Goal: Find specific page/section: Find specific page/section

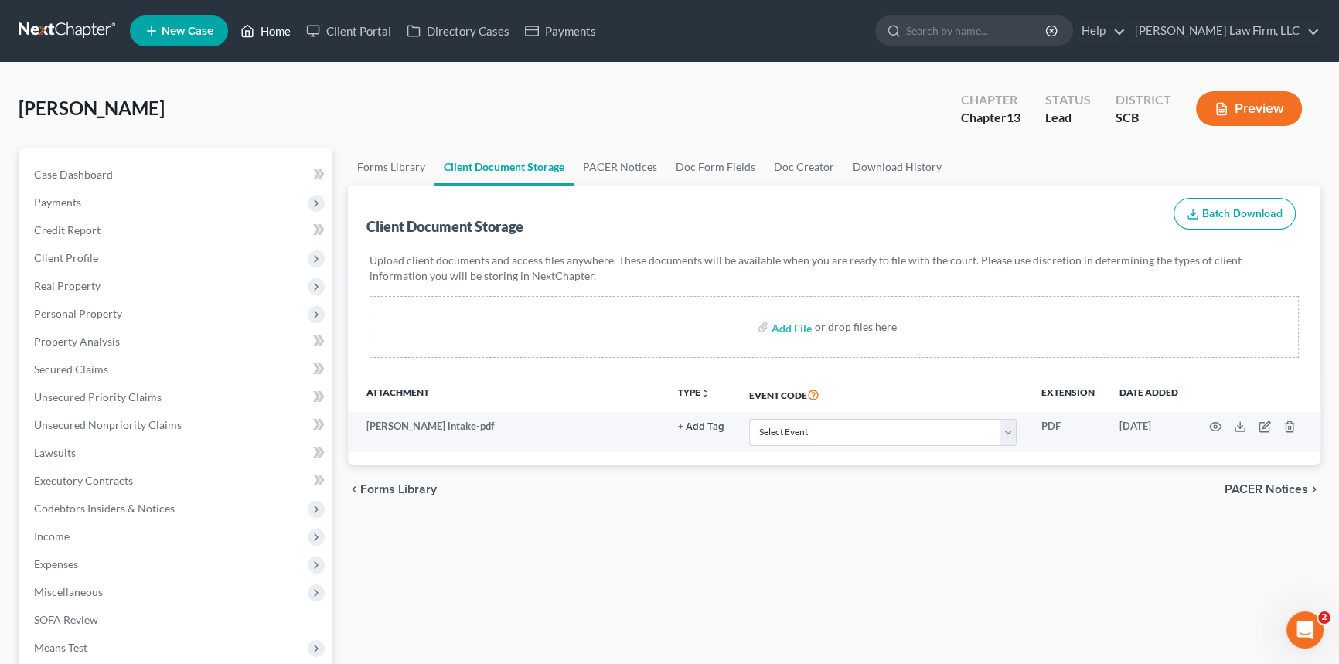
click at [281, 29] on link "Home" at bounding box center [266, 31] width 66 height 28
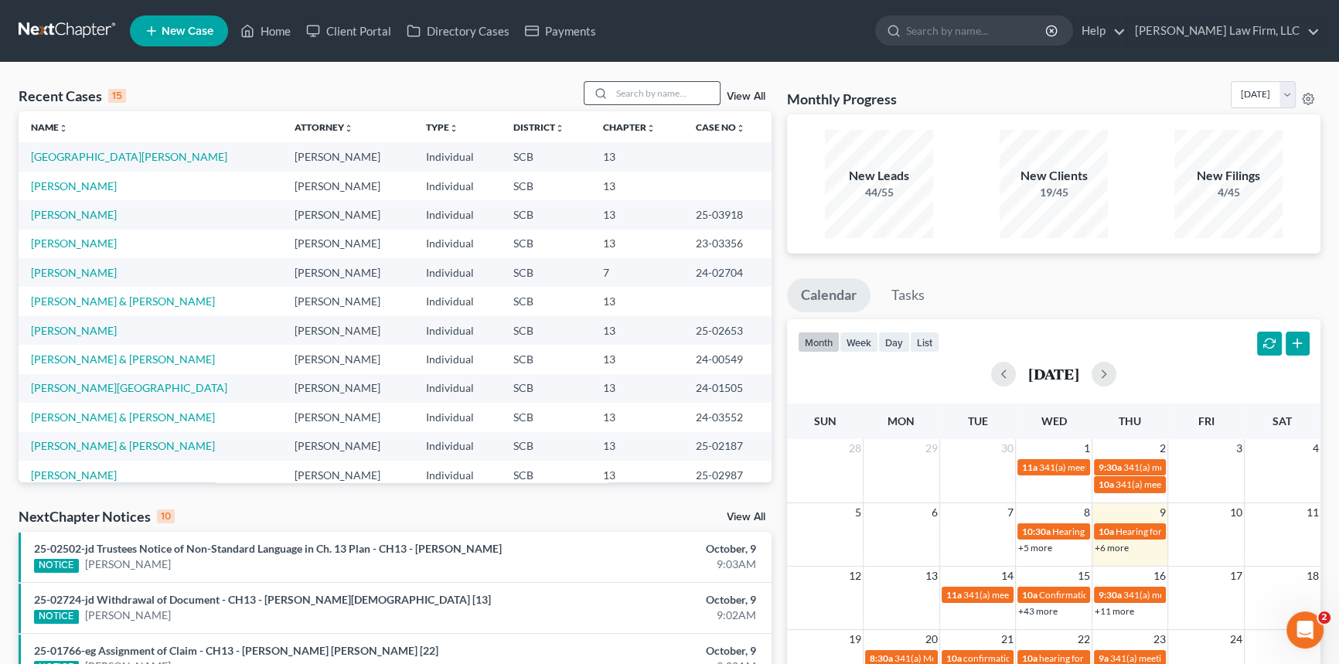
click at [612, 92] on input "search" at bounding box center [666, 93] width 108 height 22
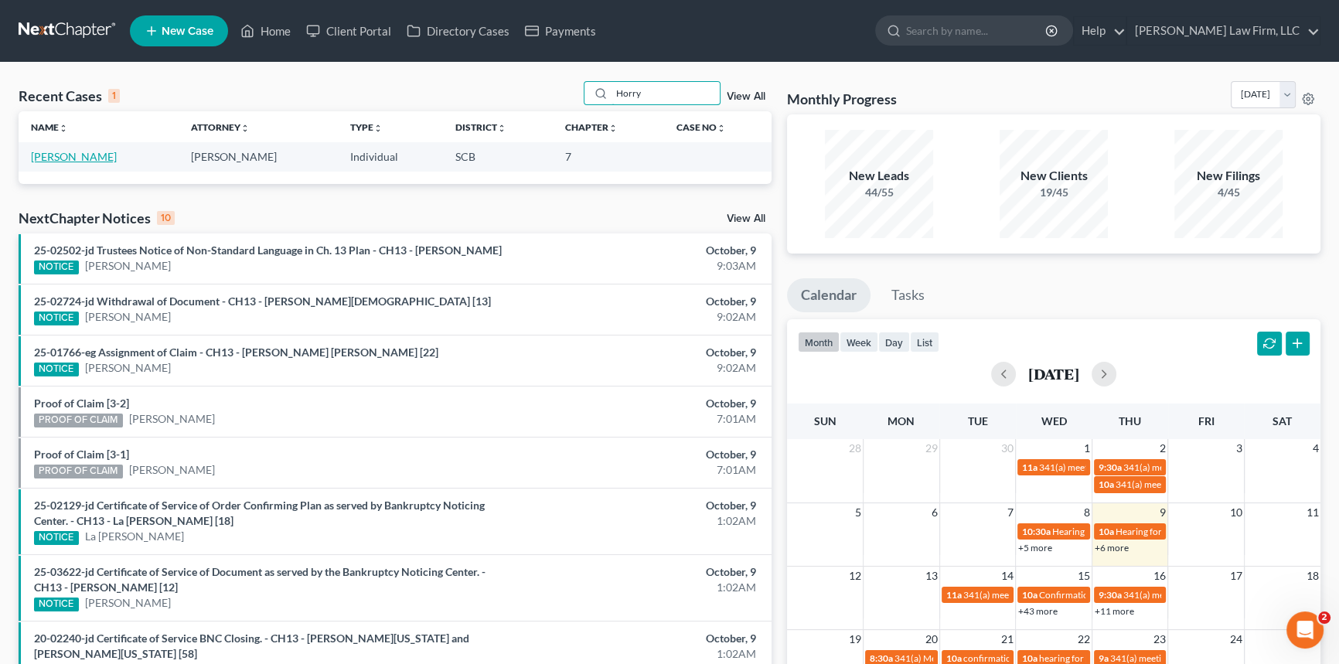
type input "Horry"
click at [68, 157] on link "[PERSON_NAME]" at bounding box center [74, 156] width 86 height 13
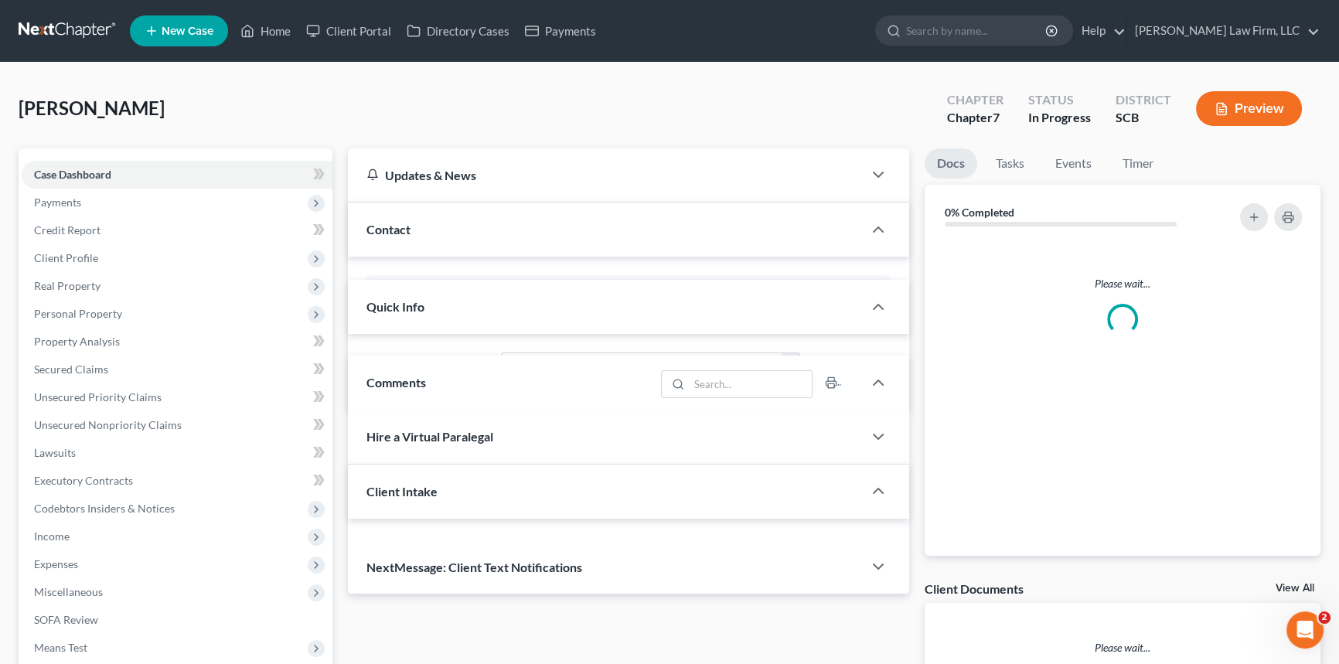
select select "0"
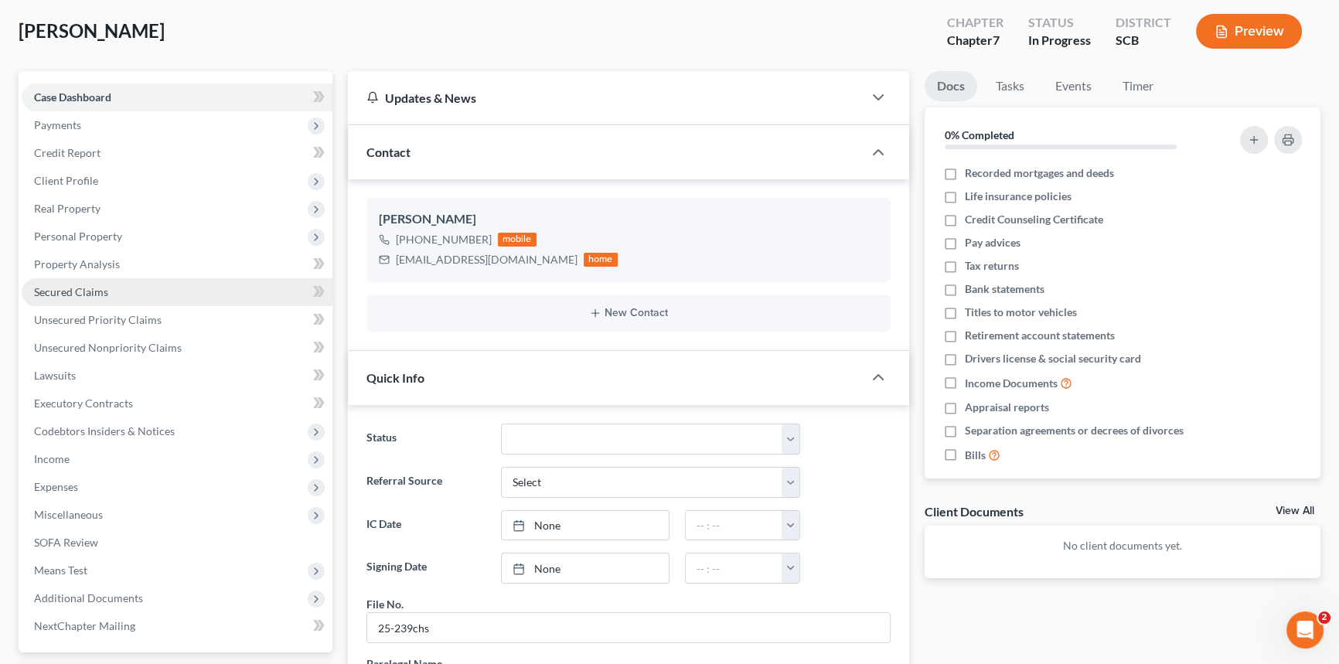
scroll to position [70, 0]
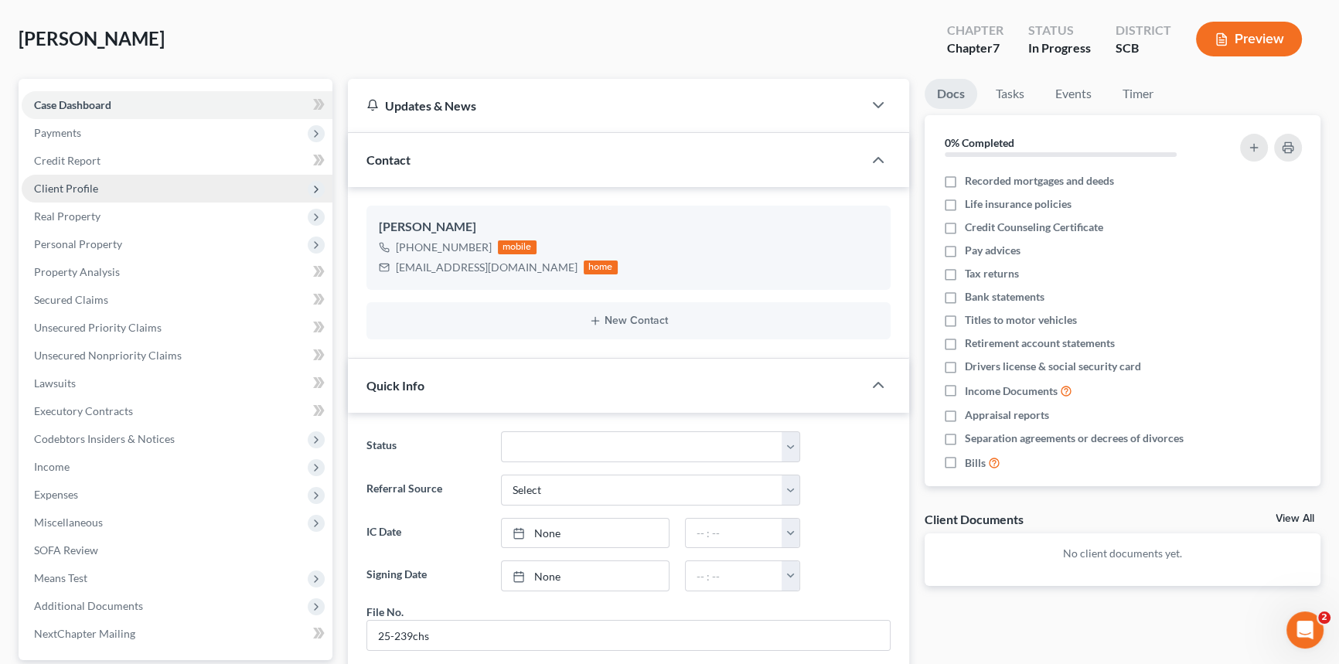
click at [83, 187] on span "Client Profile" at bounding box center [66, 188] width 64 height 13
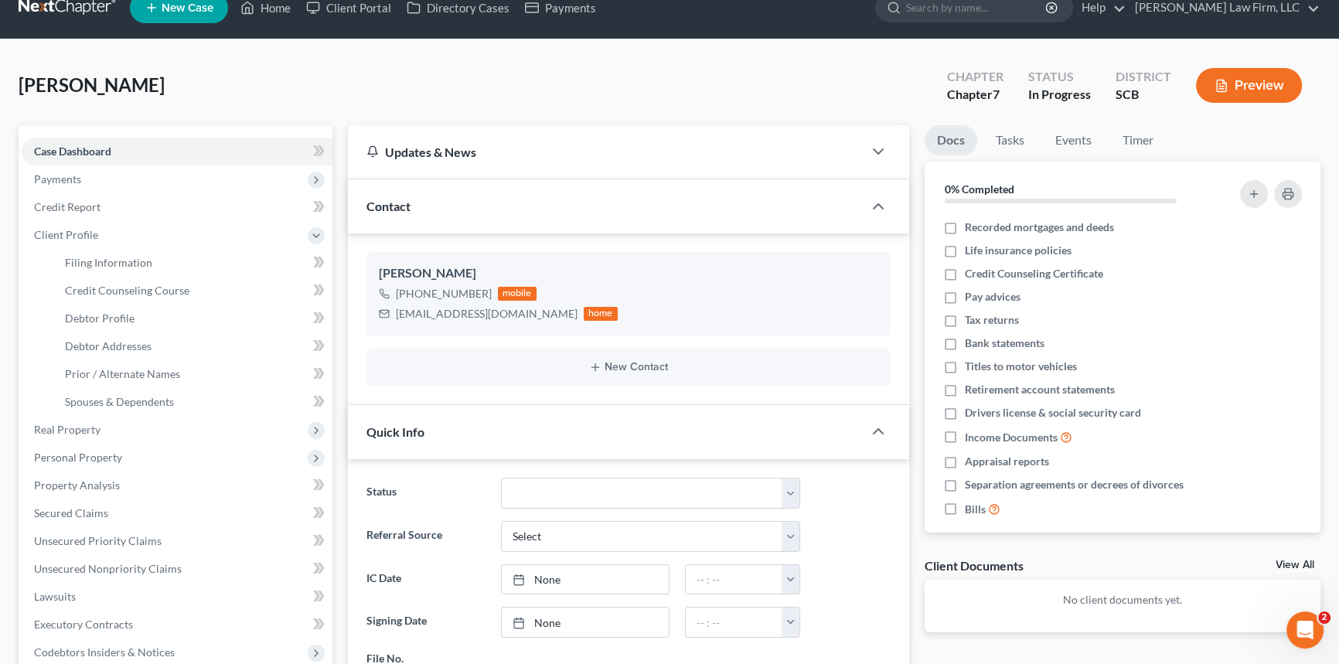
scroll to position [0, 0]
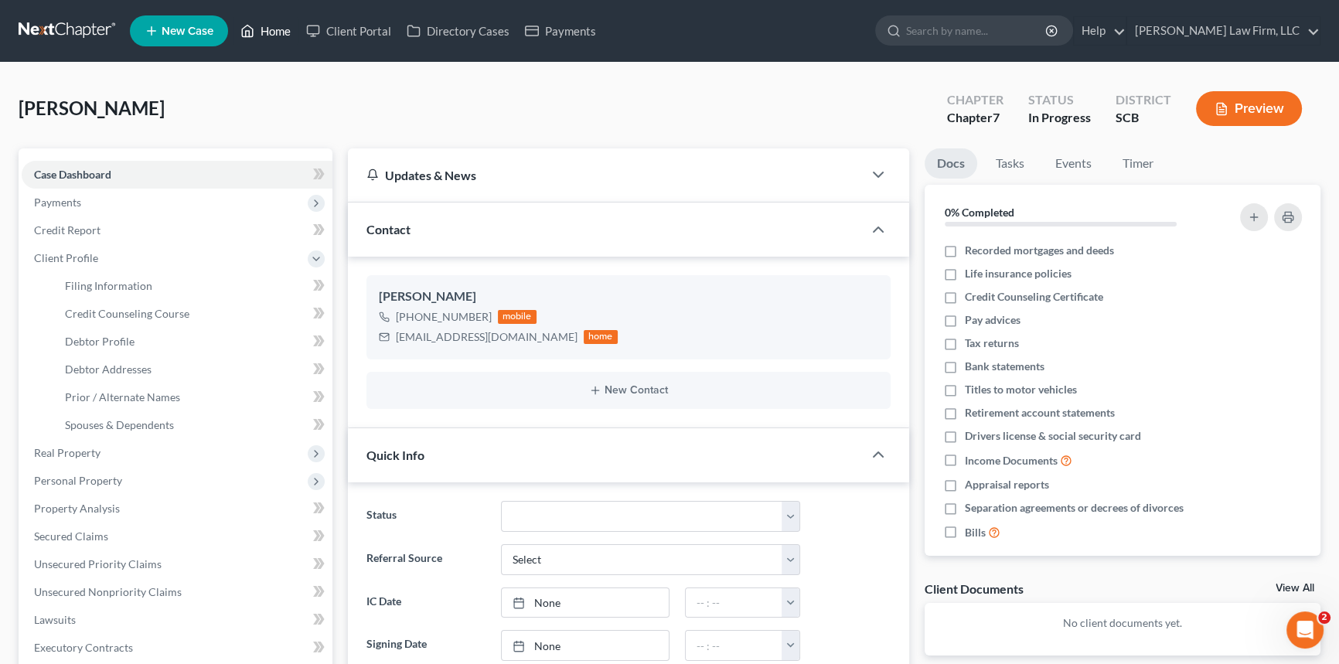
click at [275, 24] on link "Home" at bounding box center [266, 31] width 66 height 28
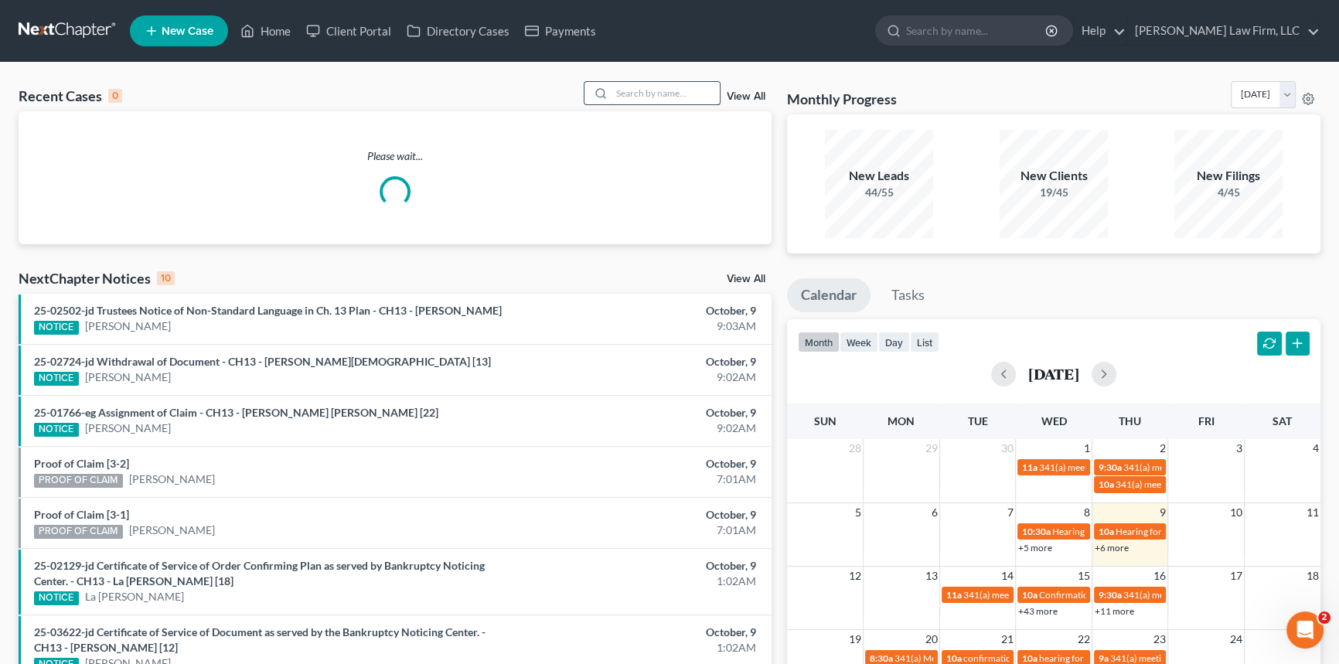
click at [637, 90] on input "search" at bounding box center [666, 93] width 108 height 22
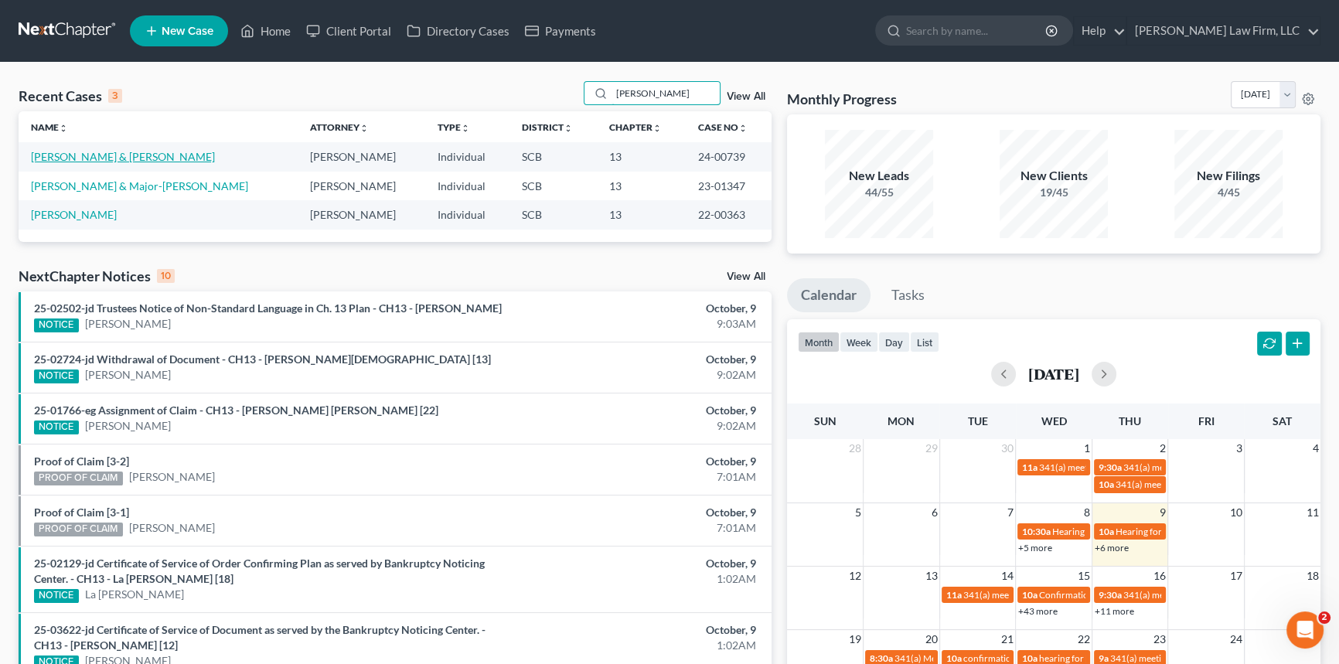
type input "[PERSON_NAME]"
click at [87, 155] on link "[PERSON_NAME] & [PERSON_NAME]" at bounding box center [123, 156] width 184 height 13
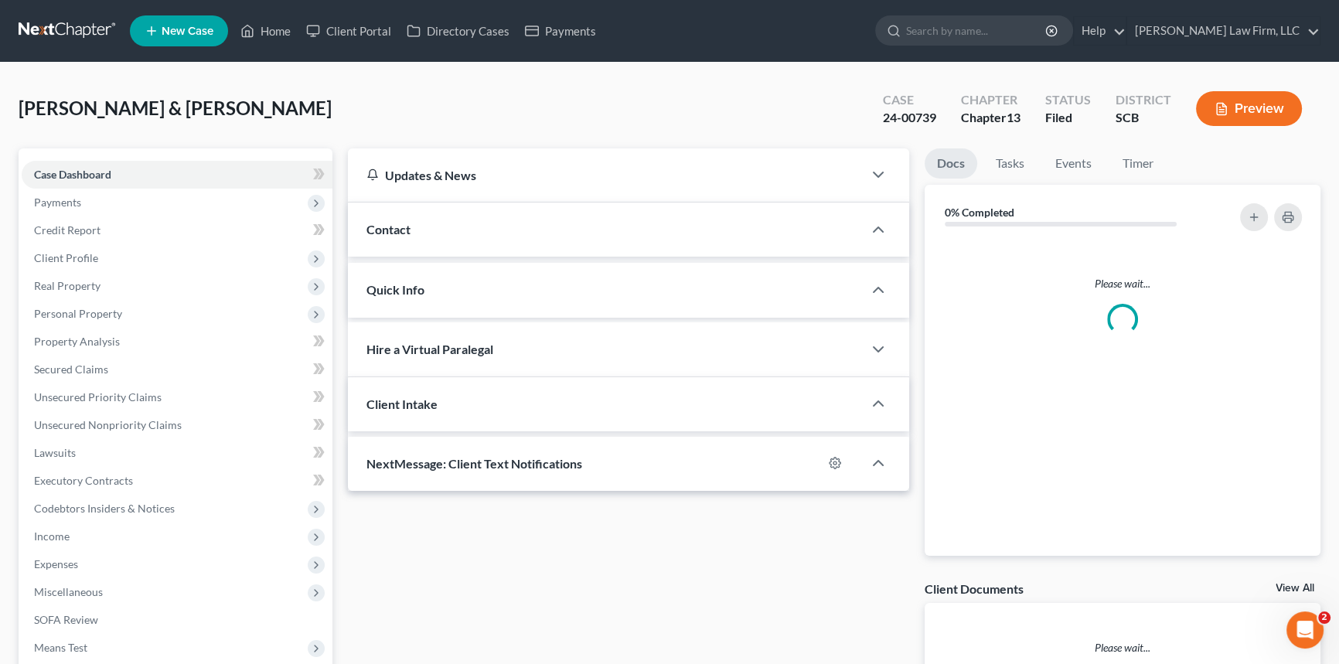
select select "0"
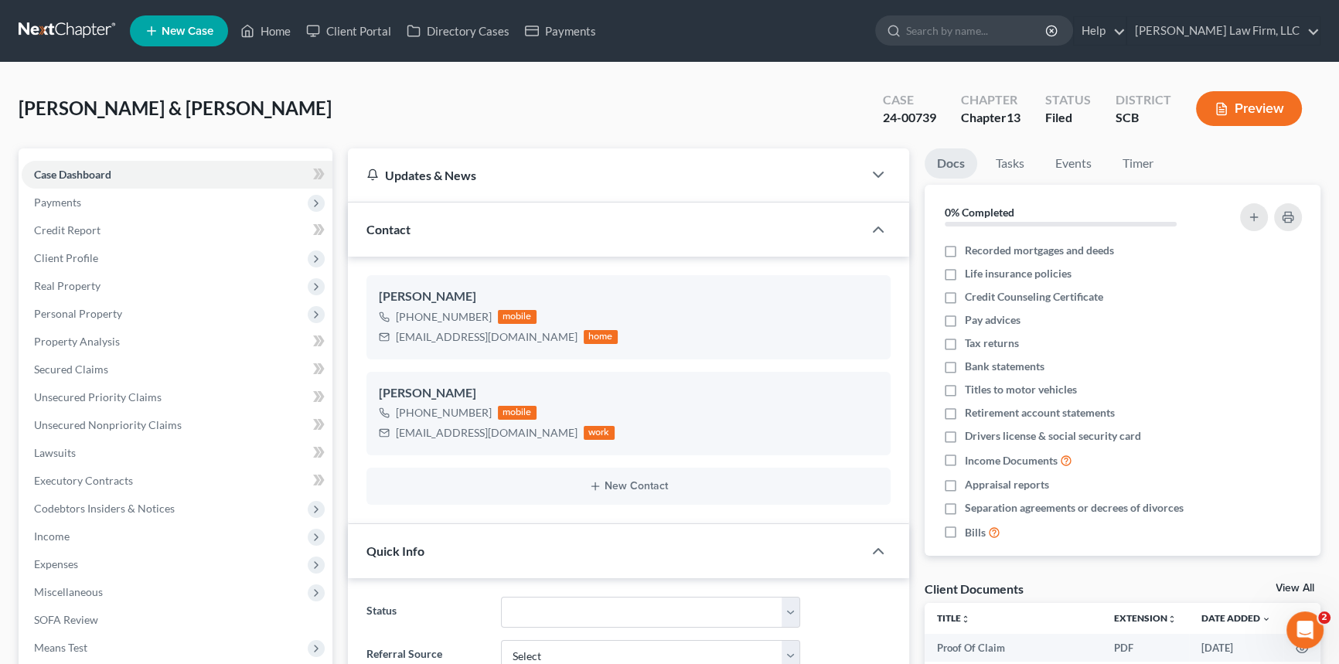
scroll to position [108, 0]
click at [81, 254] on span "Client Profile" at bounding box center [66, 257] width 64 height 13
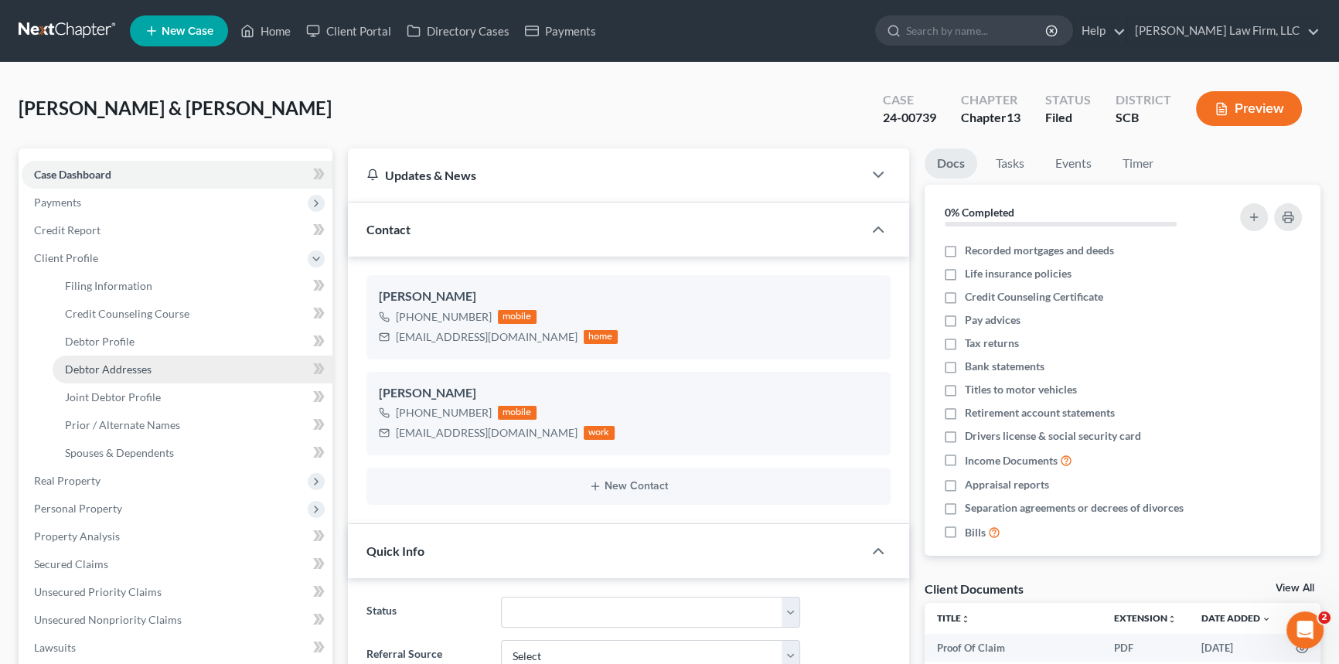
click at [104, 366] on span "Debtor Addresses" at bounding box center [108, 369] width 87 height 13
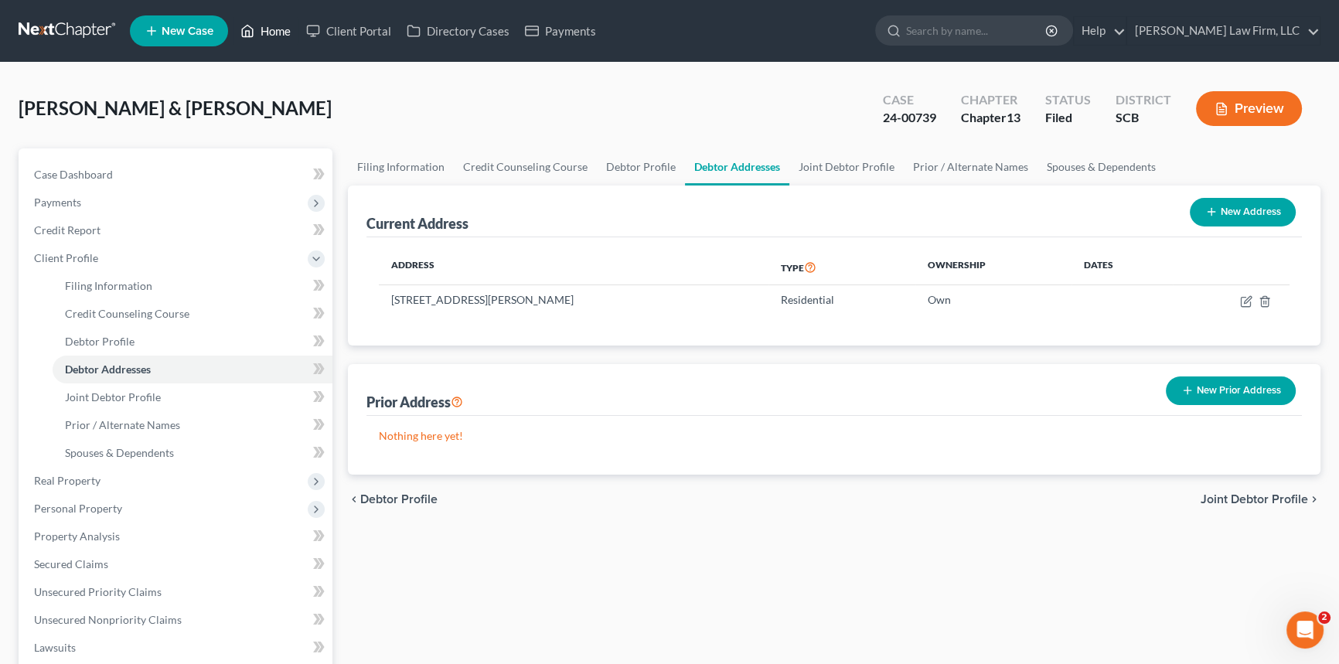
click at [275, 31] on link "Home" at bounding box center [266, 31] width 66 height 28
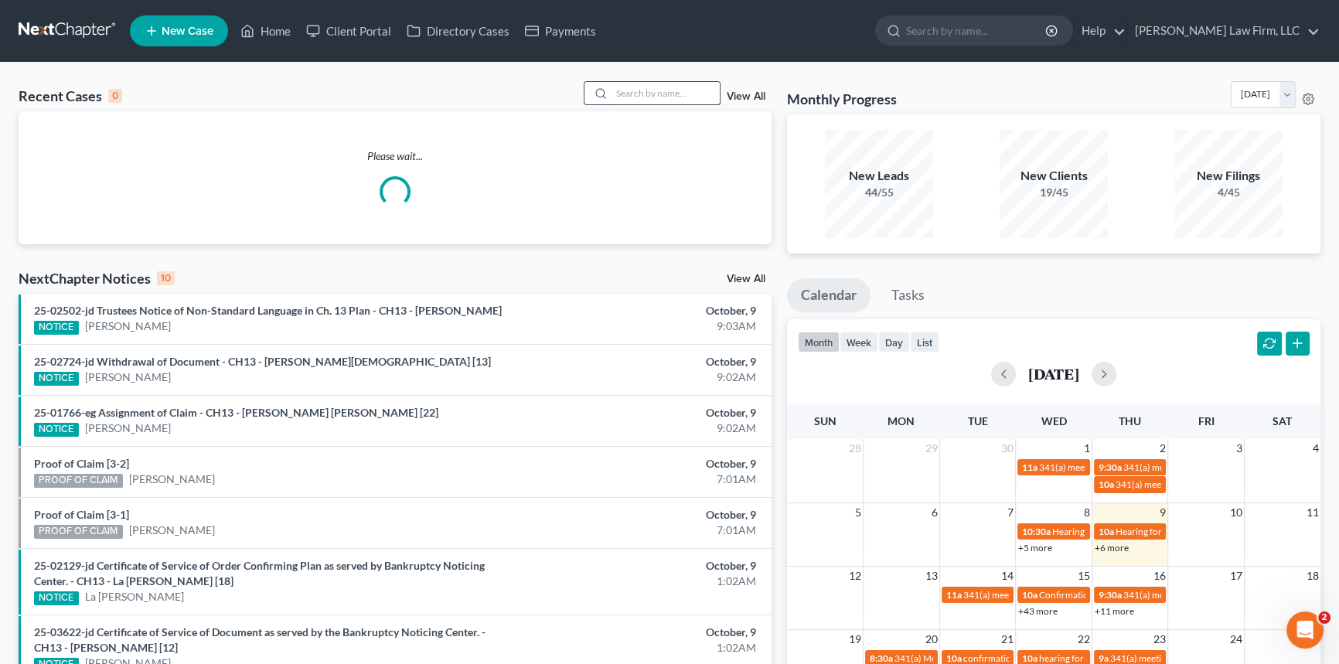
click at [633, 90] on input "search" at bounding box center [666, 93] width 108 height 22
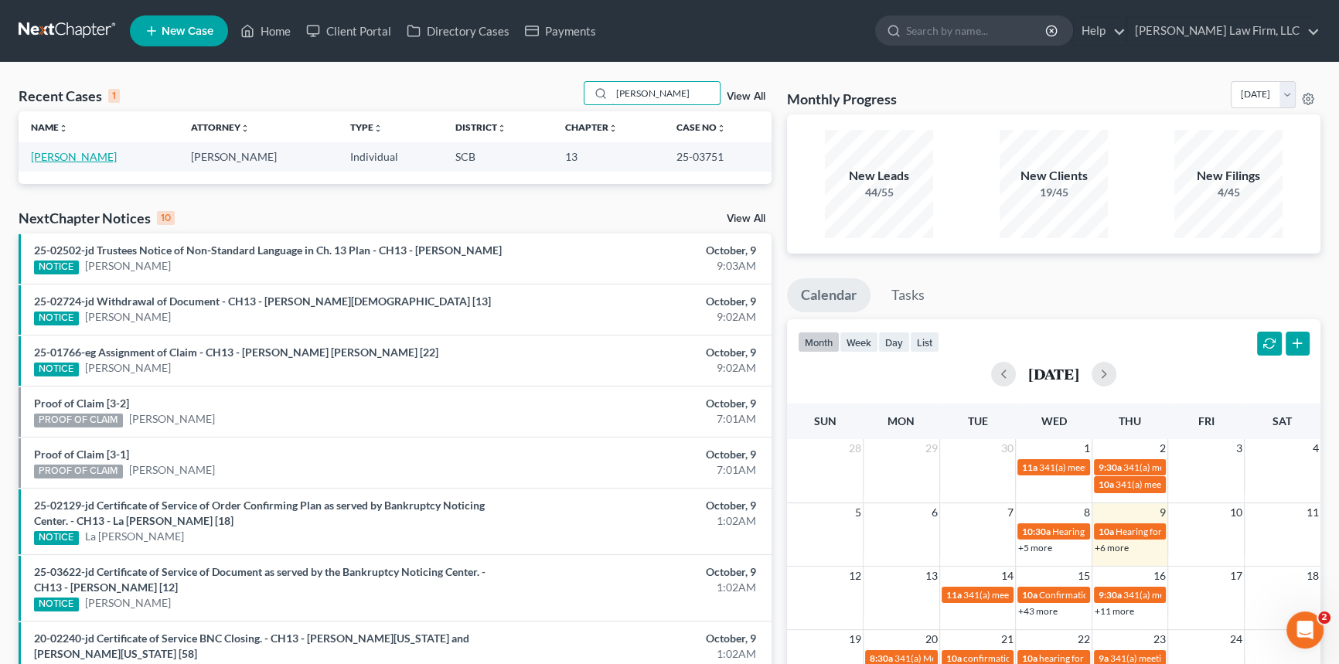
type input "[PERSON_NAME]"
click at [103, 158] on link "[PERSON_NAME]" at bounding box center [74, 156] width 86 height 13
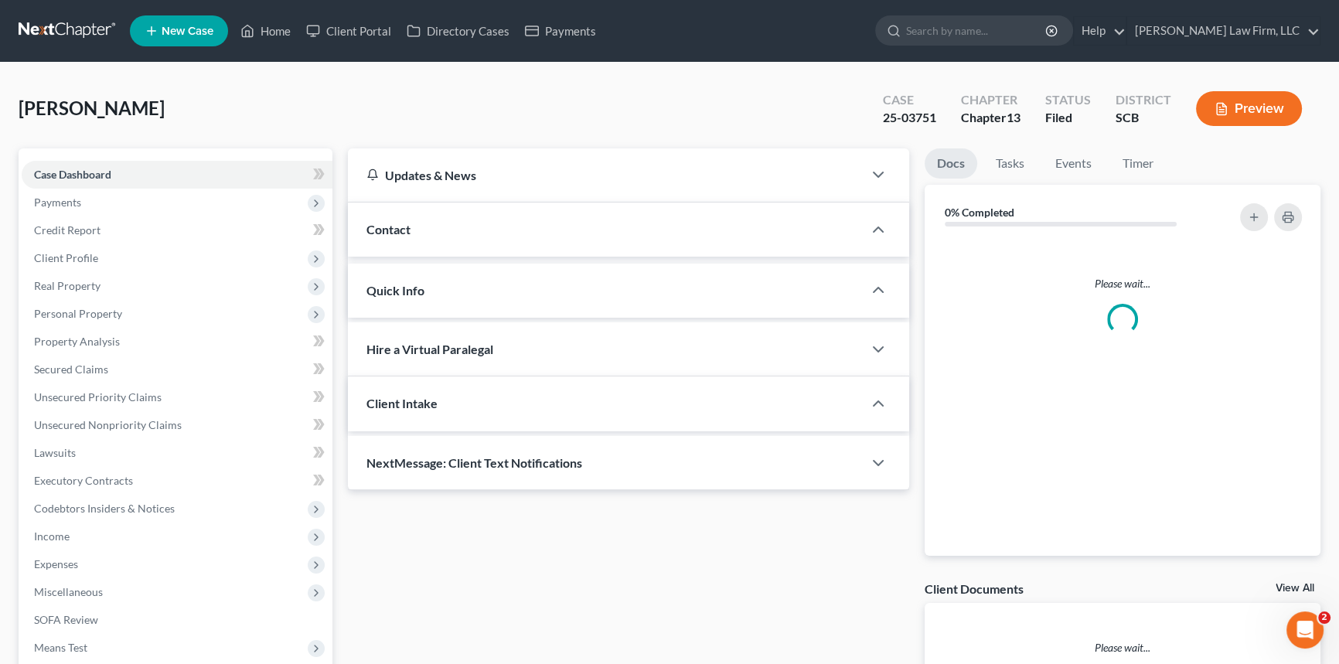
select select "0"
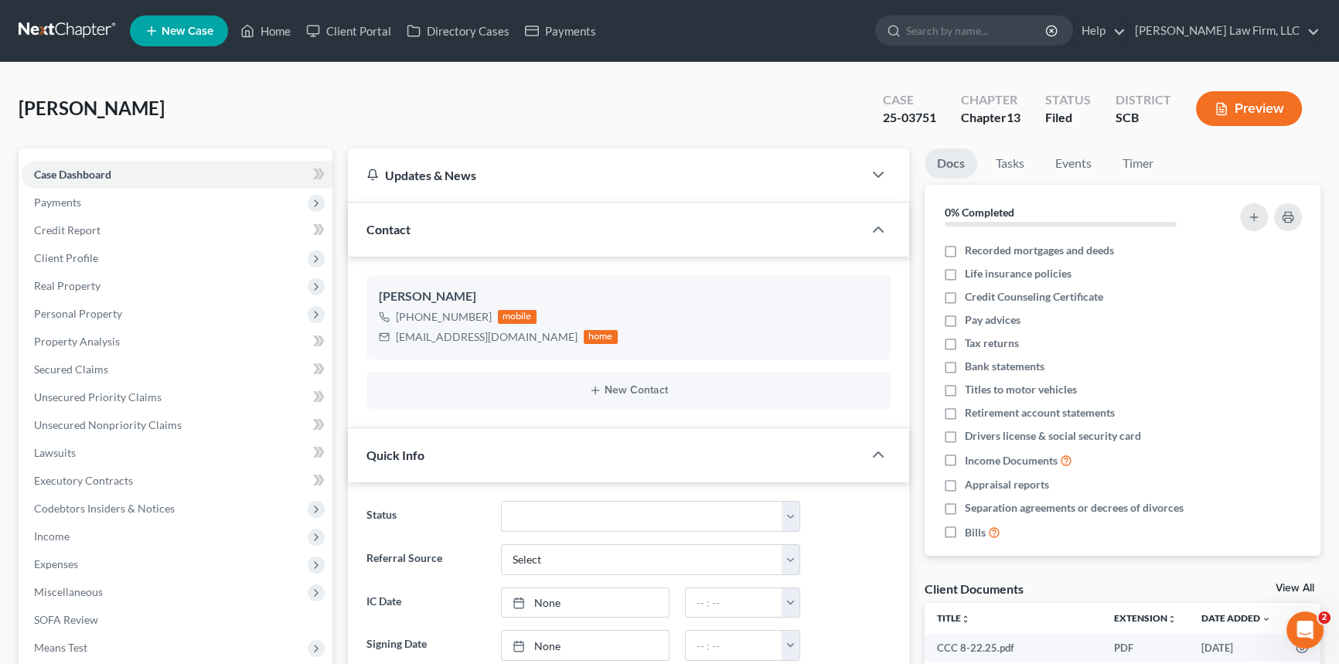
scroll to position [625, 0]
click at [280, 24] on link "Home" at bounding box center [266, 31] width 66 height 28
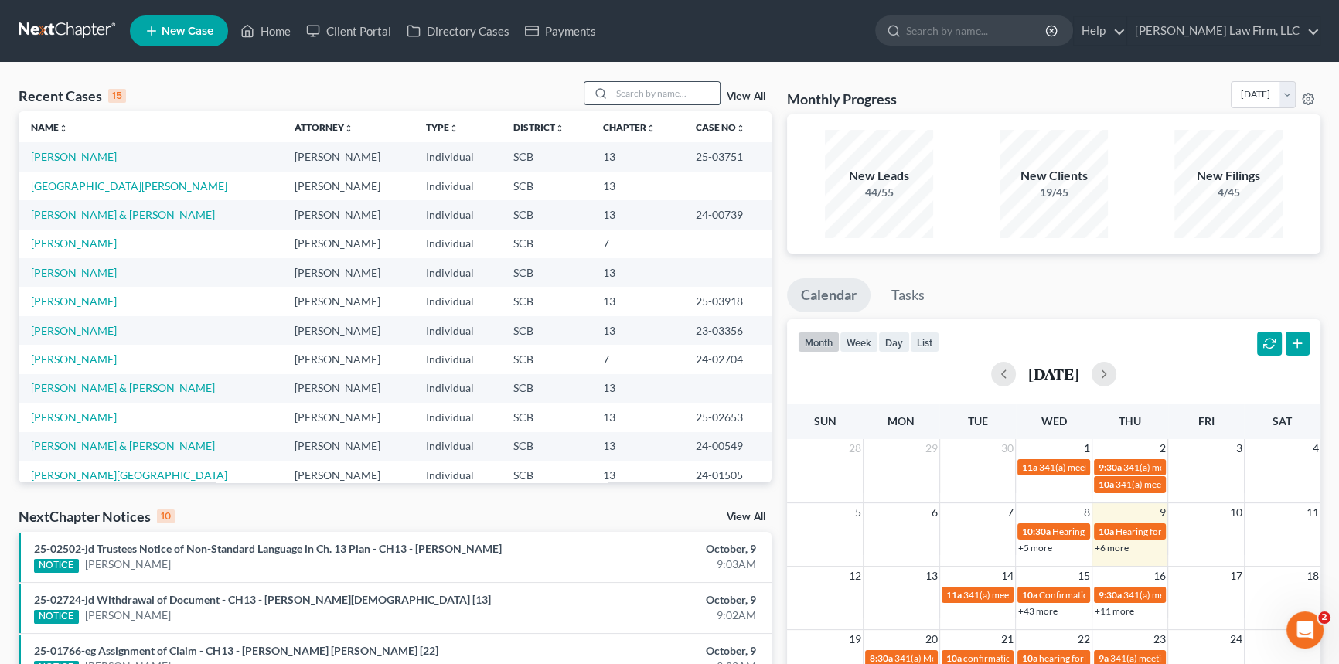
click at [614, 95] on input "search" at bounding box center [666, 93] width 108 height 22
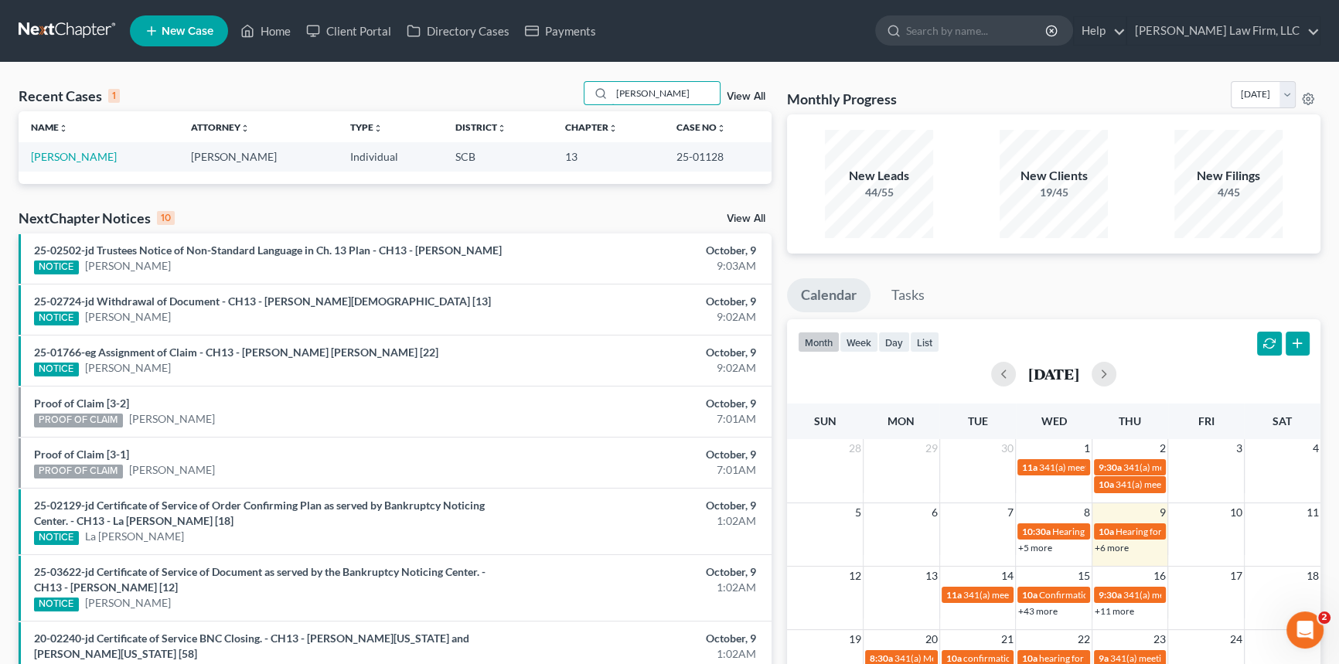
drag, startPoint x: 617, startPoint y: 95, endPoint x: 726, endPoint y: 95, distance: 109.0
click at [725, 95] on div "[PERSON_NAME] View All" at bounding box center [678, 93] width 189 height 24
type input "k"
type input "[PERSON_NAME]"
click at [63, 159] on link "[PERSON_NAME]" at bounding box center [74, 156] width 86 height 13
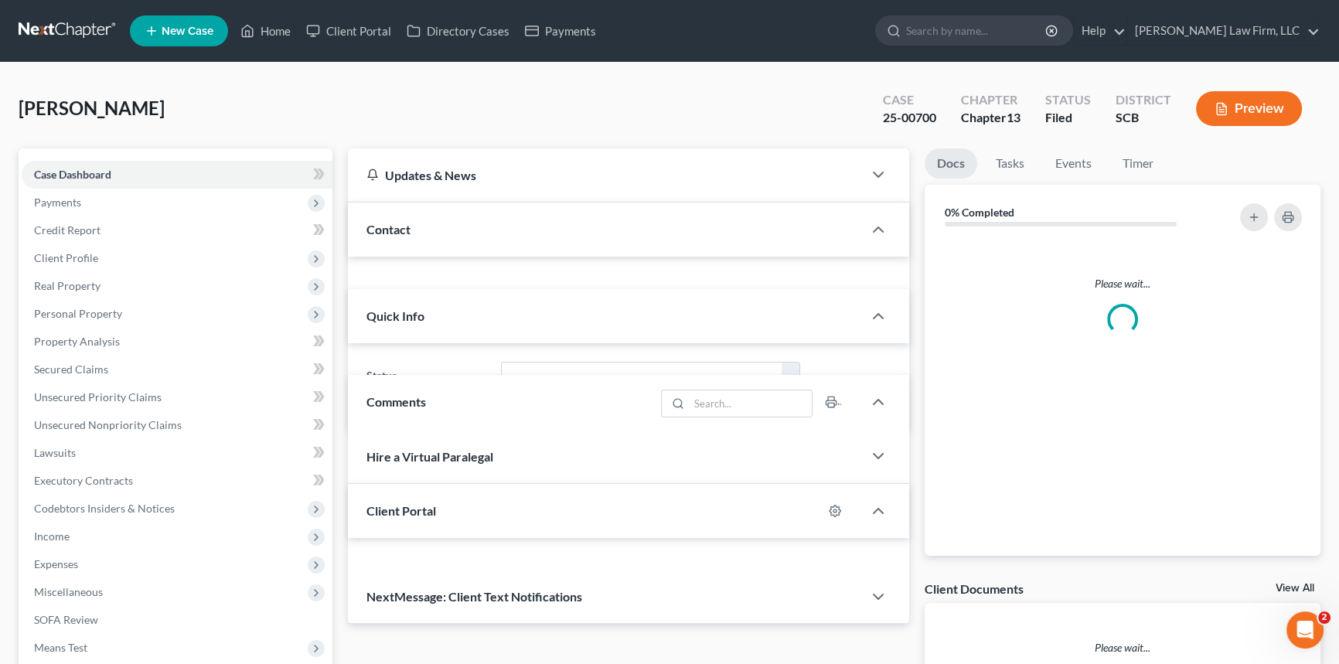
select select "1"
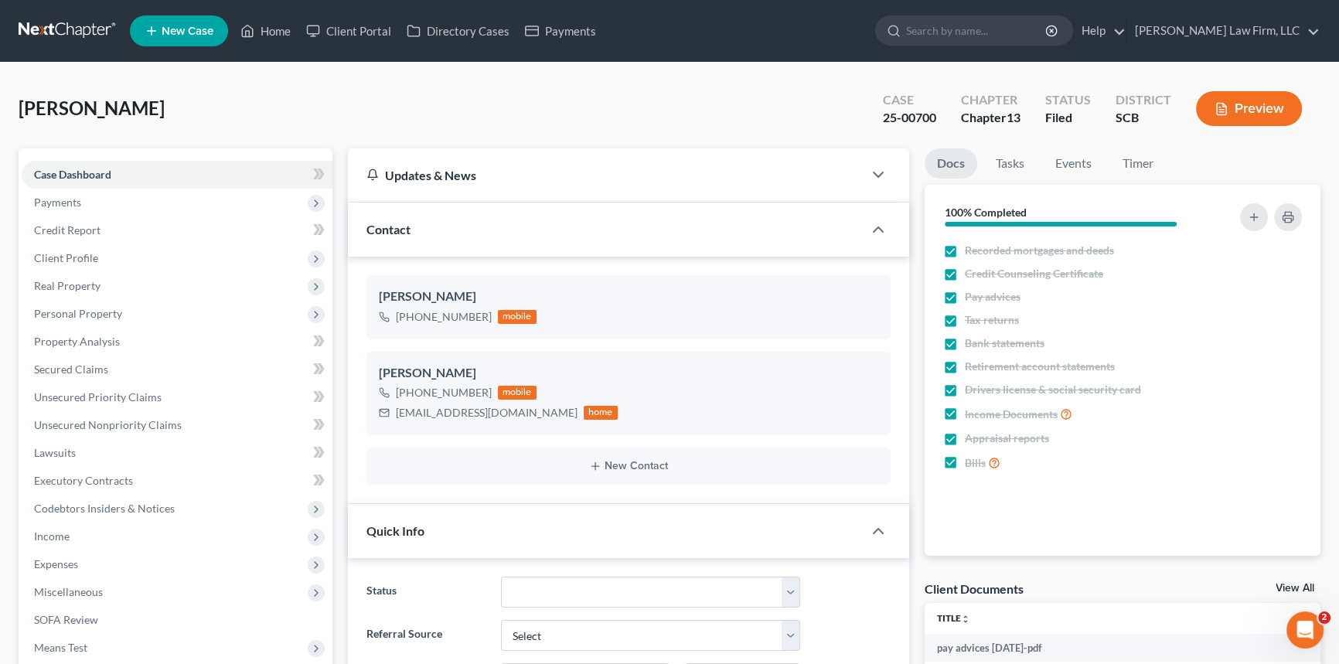
scroll to position [476, 0]
click at [84, 252] on span "Client Profile" at bounding box center [66, 257] width 64 height 13
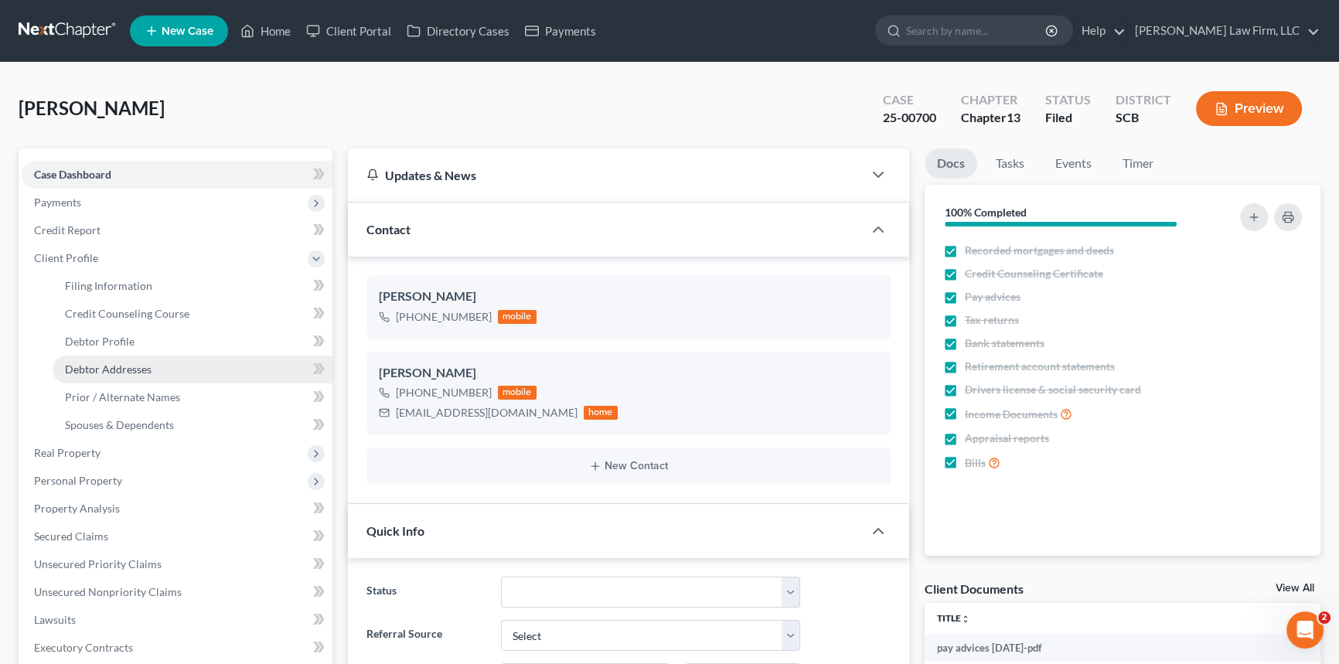
click at [116, 363] on span "Debtor Addresses" at bounding box center [108, 369] width 87 height 13
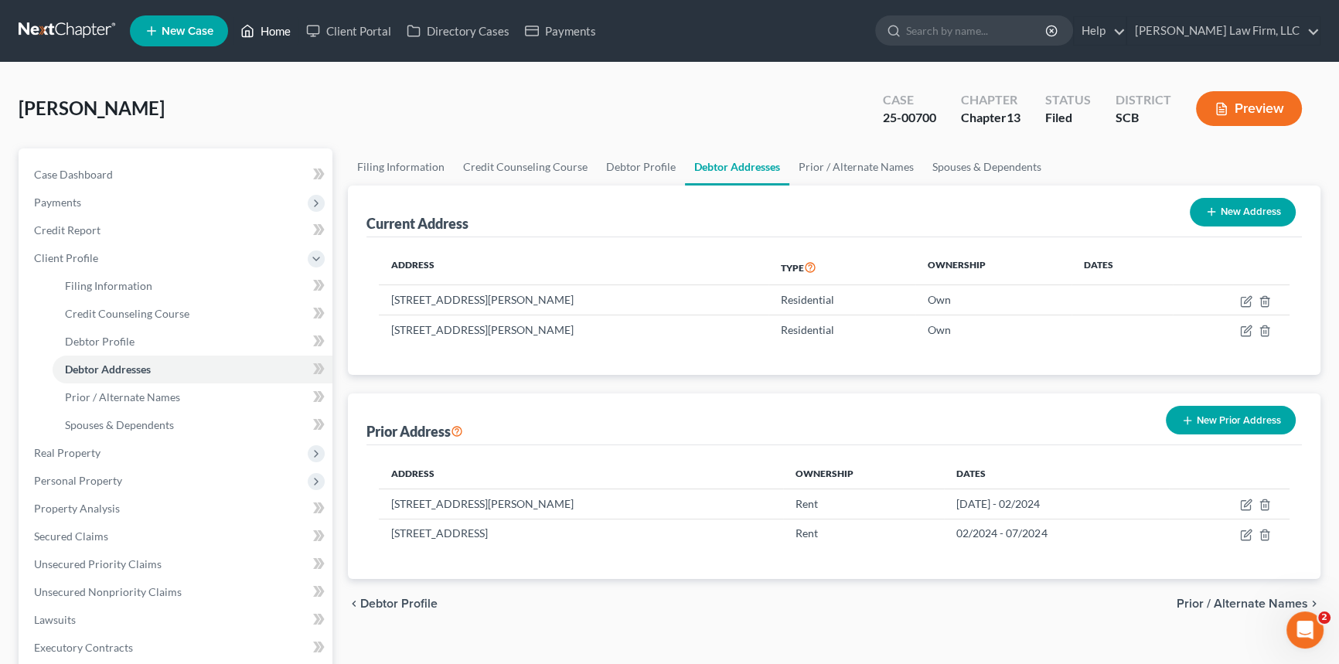
click at [275, 29] on link "Home" at bounding box center [266, 31] width 66 height 28
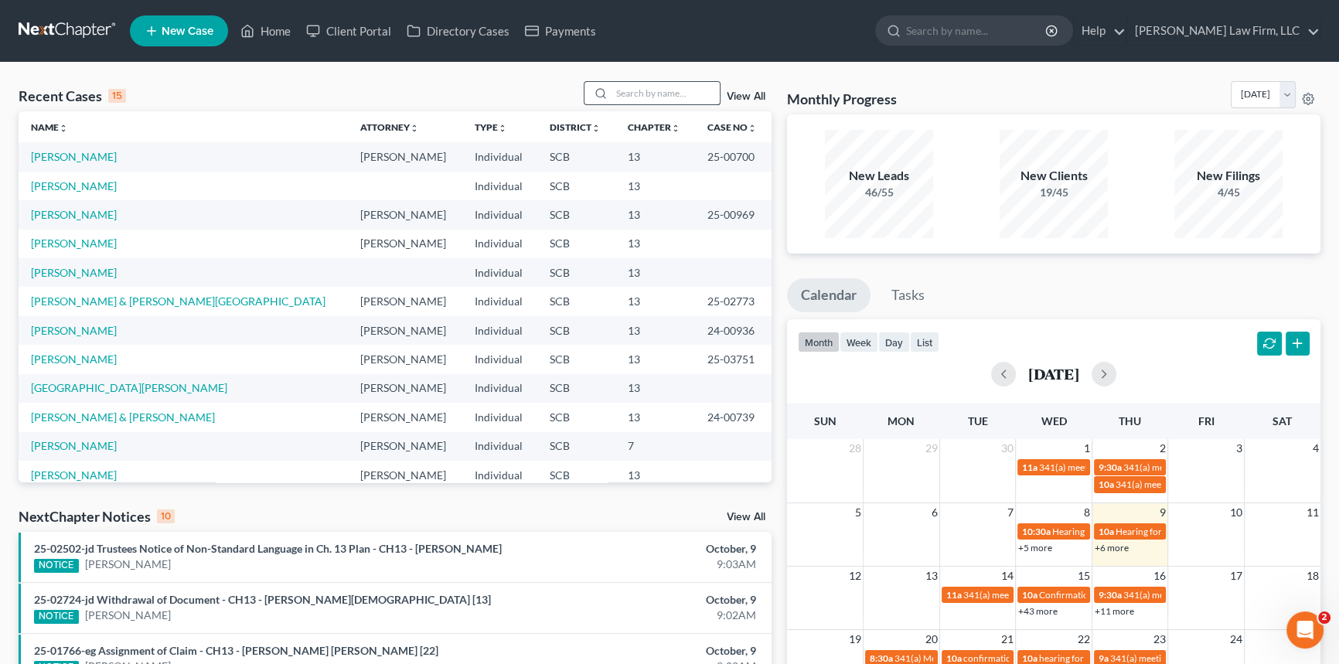
click at [616, 94] on input "search" at bounding box center [666, 93] width 108 height 22
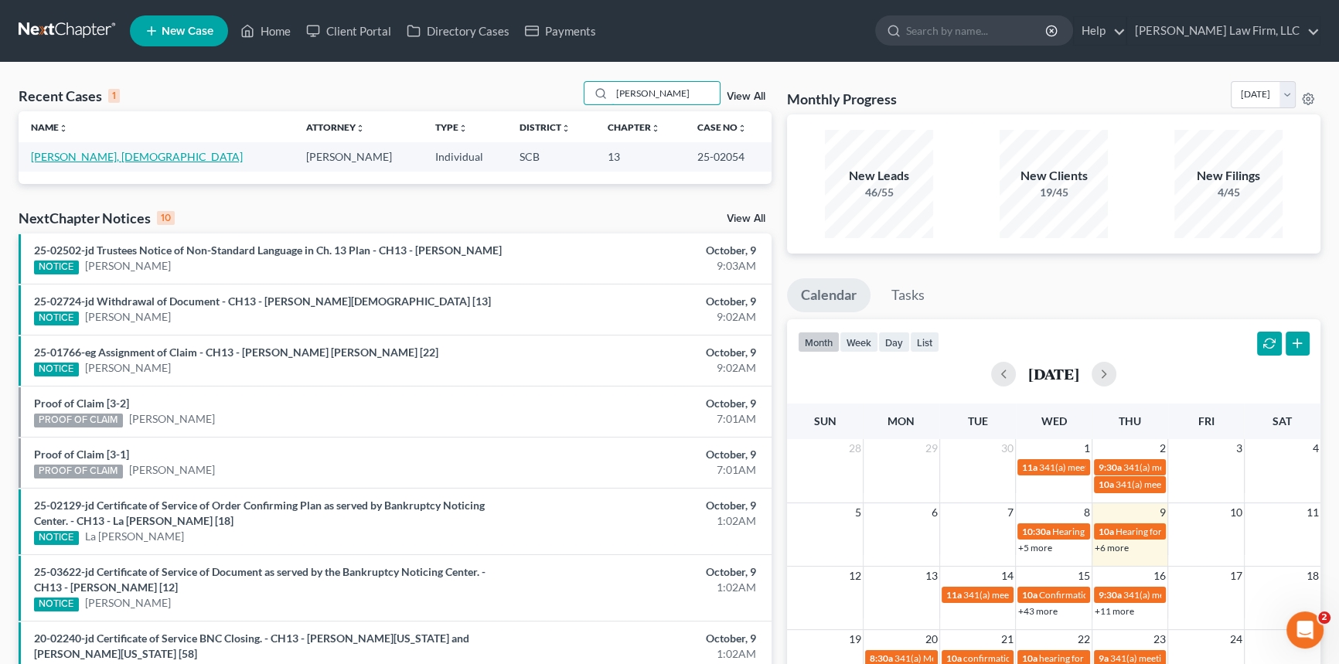
type input "[PERSON_NAME]"
click at [86, 153] on link "[PERSON_NAME], [DEMOGRAPHIC_DATA]" at bounding box center [137, 156] width 212 height 13
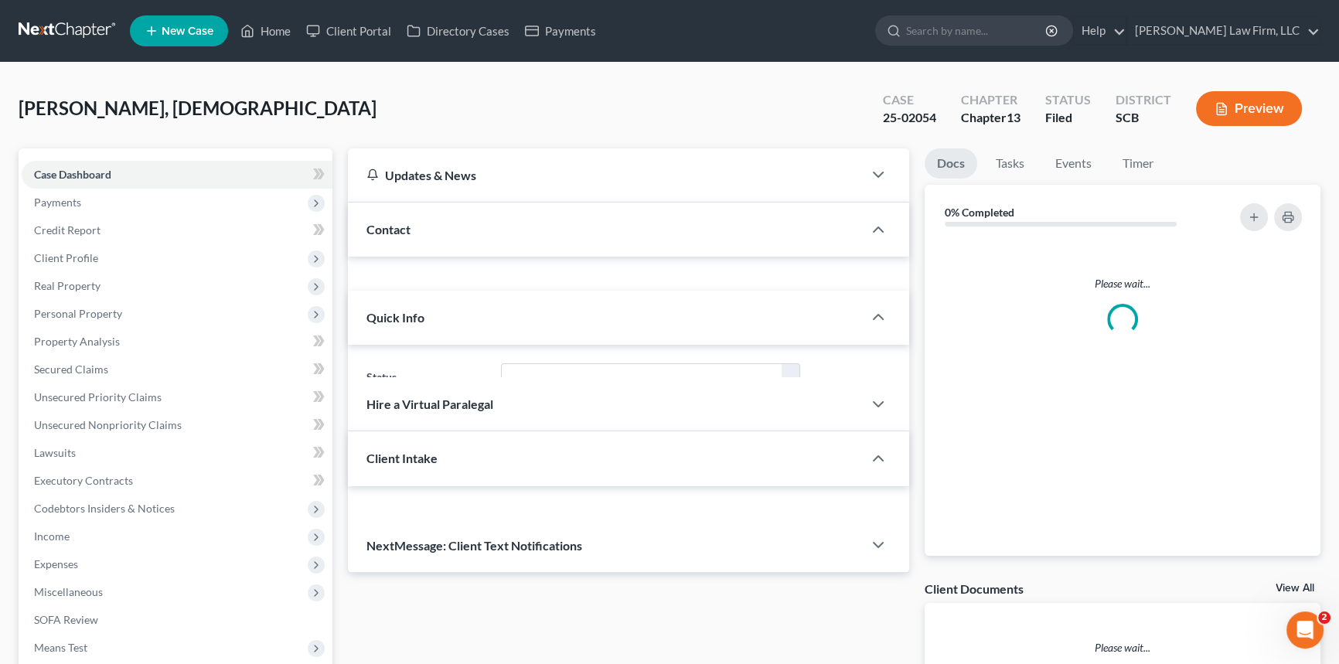
select select "1"
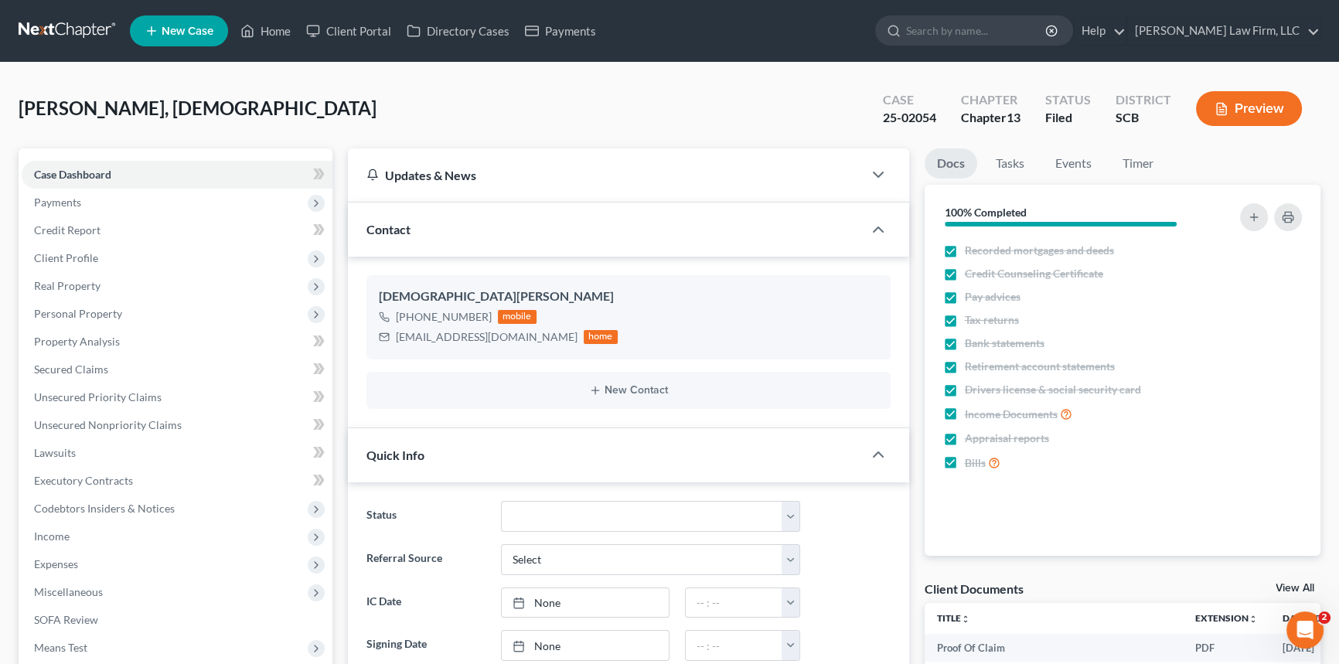
scroll to position [884, 0]
click at [286, 24] on link "Home" at bounding box center [266, 31] width 66 height 28
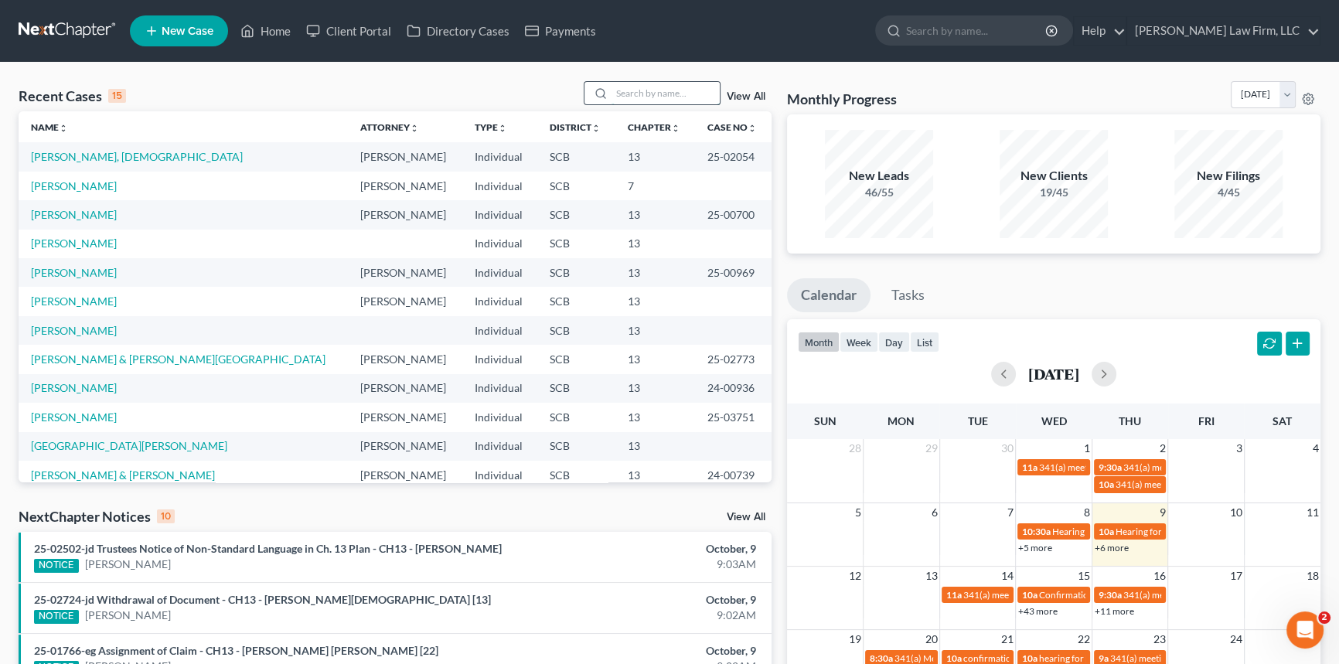
click at [638, 90] on input "search" at bounding box center [666, 93] width 108 height 22
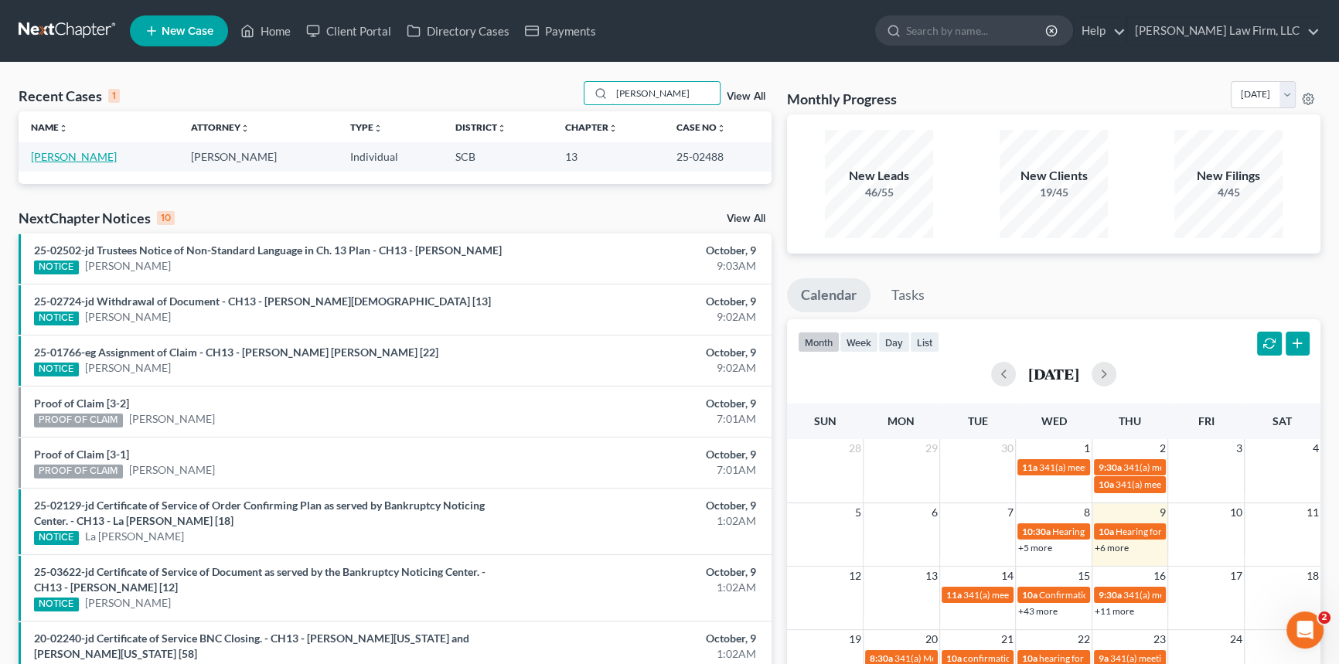
type input "[PERSON_NAME]"
click at [98, 154] on link "[PERSON_NAME]" at bounding box center [74, 156] width 86 height 13
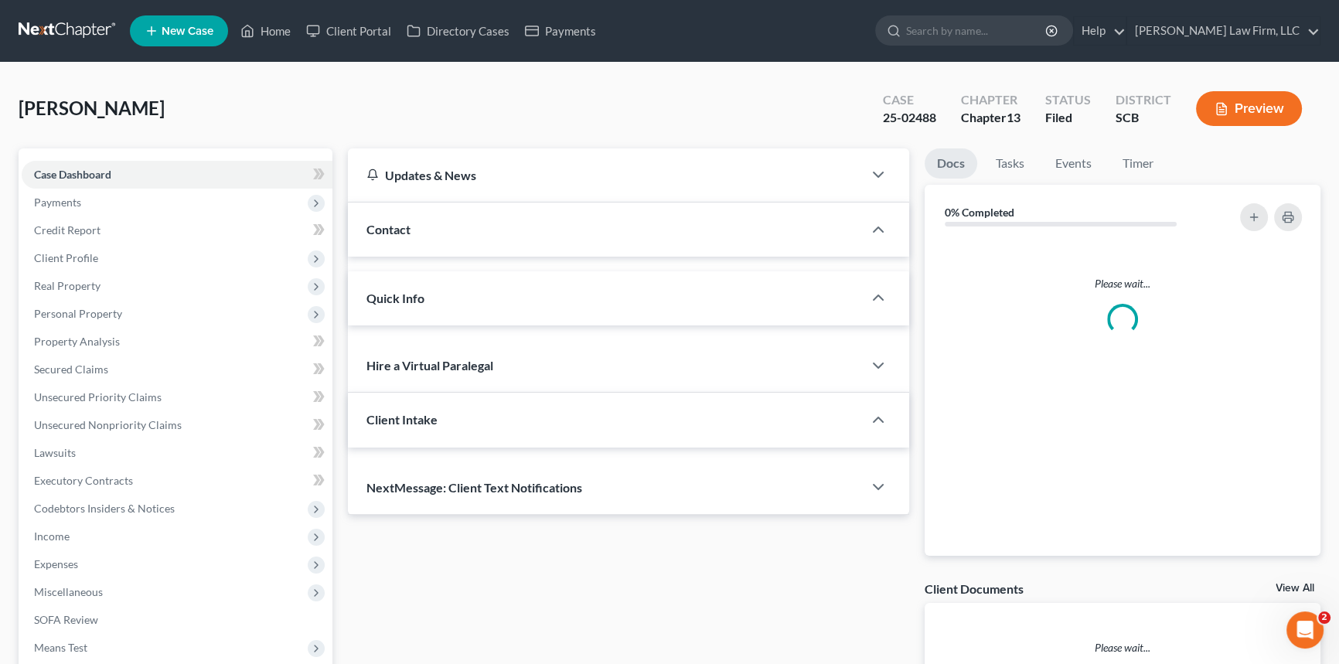
select select "0"
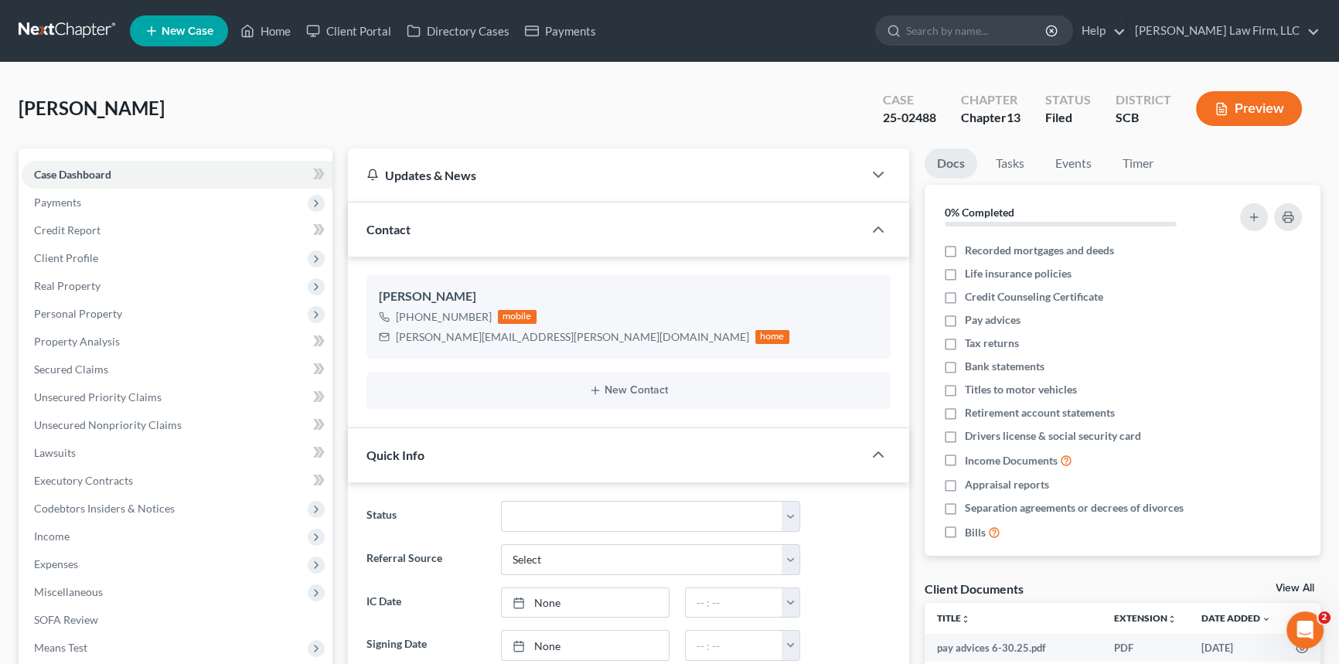
scroll to position [26, 0]
click at [77, 251] on span "Client Profile" at bounding box center [66, 257] width 64 height 13
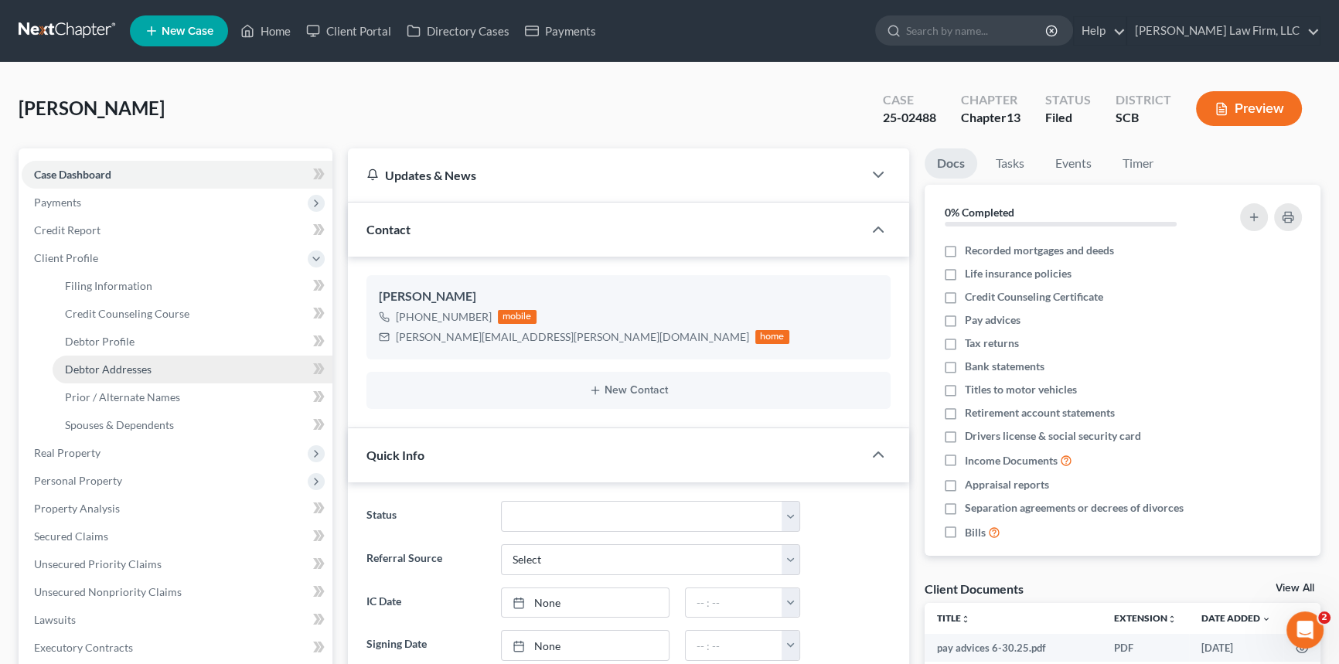
click at [116, 367] on span "Debtor Addresses" at bounding box center [108, 369] width 87 height 13
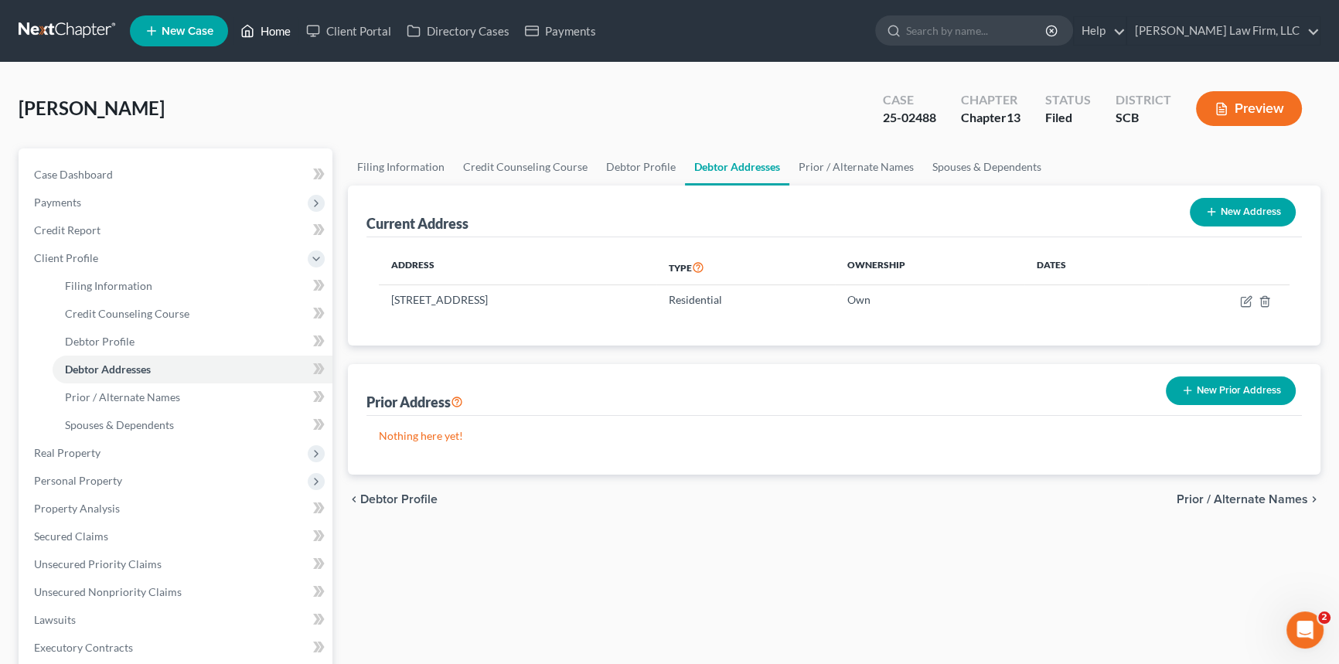
click at [272, 27] on link "Home" at bounding box center [266, 31] width 66 height 28
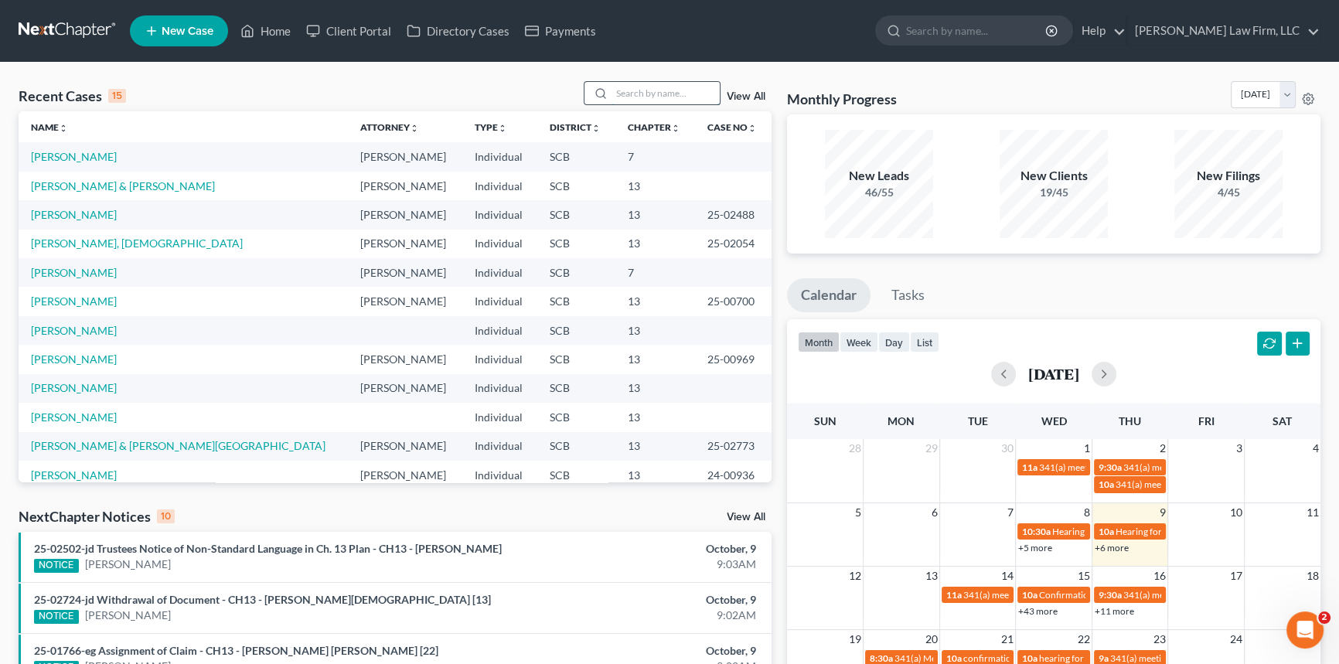
click at [658, 90] on input "search" at bounding box center [666, 93] width 108 height 22
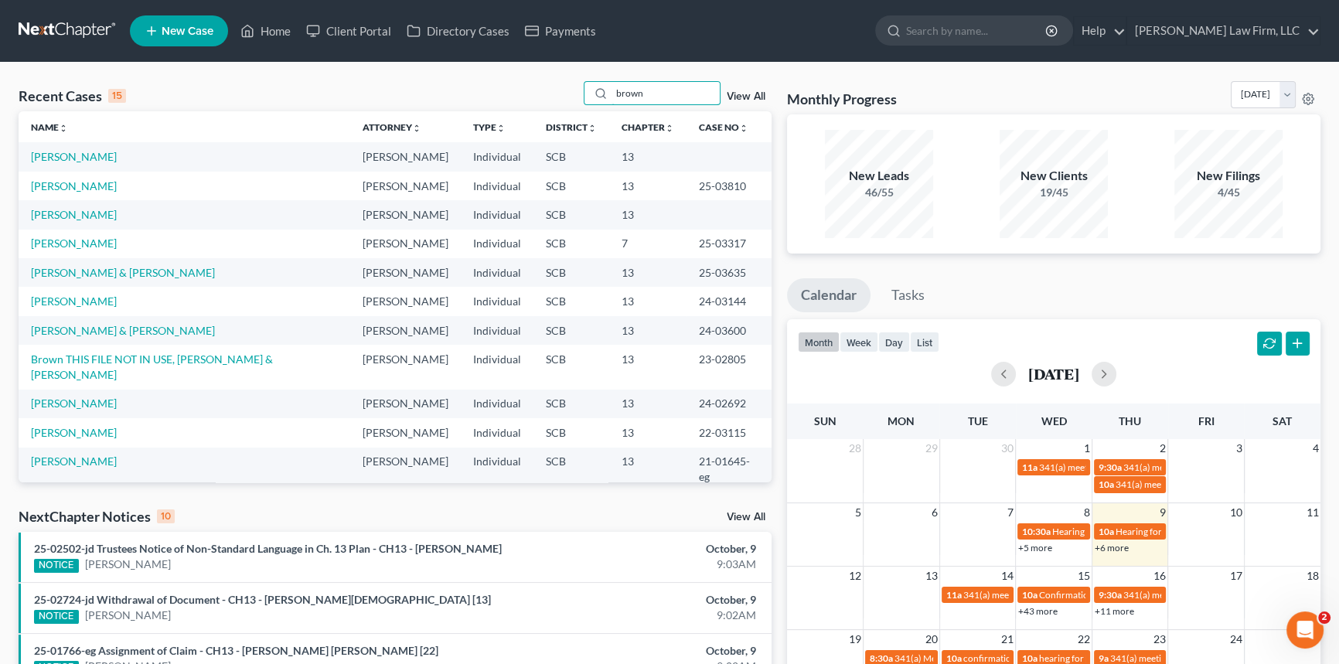
type input "brown"
click at [72, 193] on link "[PERSON_NAME]" at bounding box center [74, 185] width 86 height 13
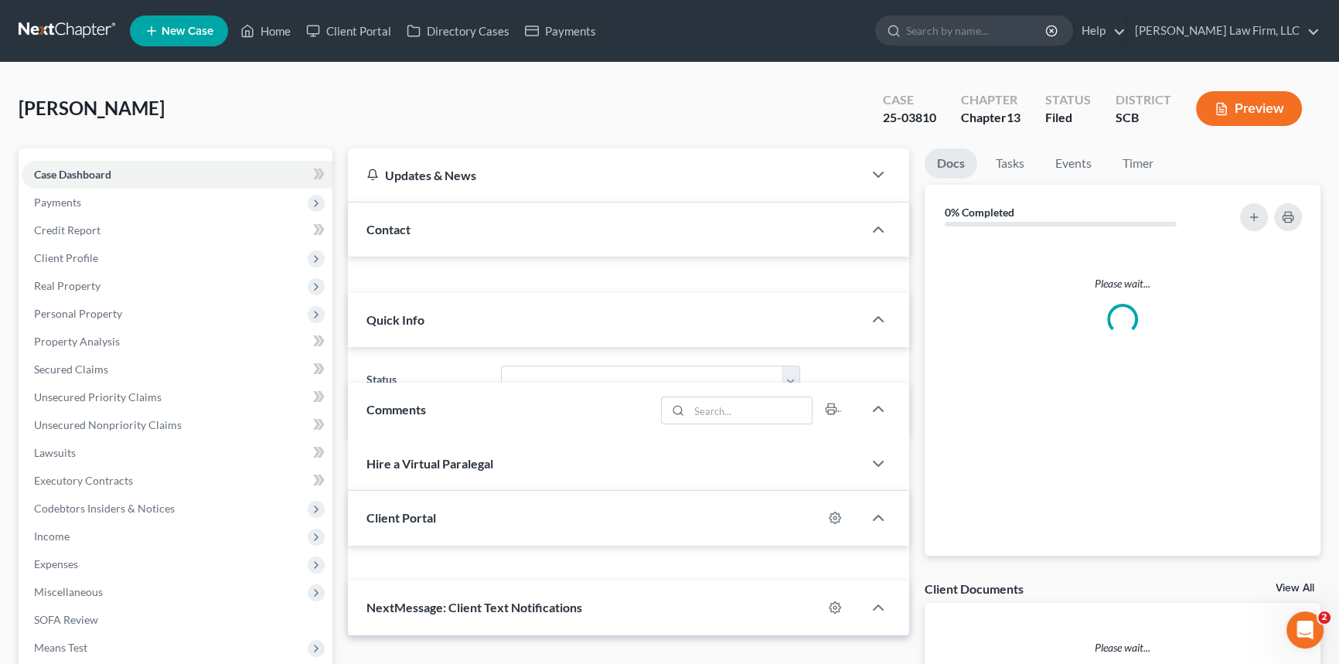
select select "0"
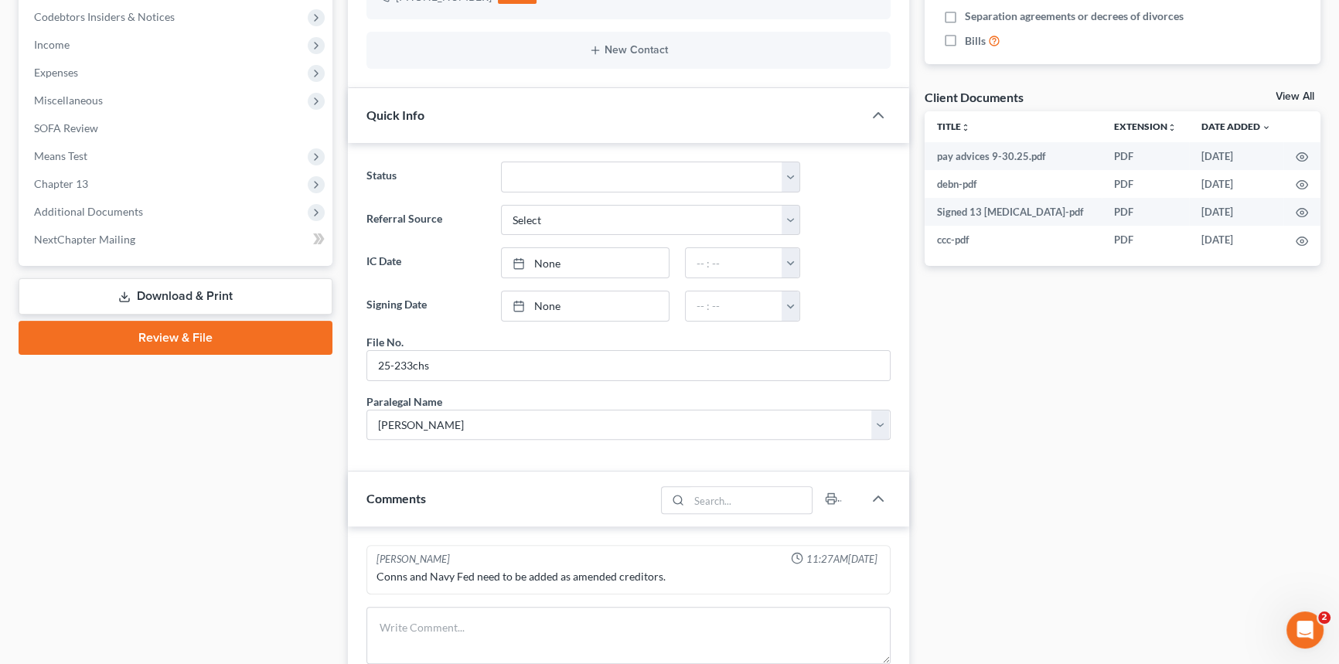
scroll to position [703, 0]
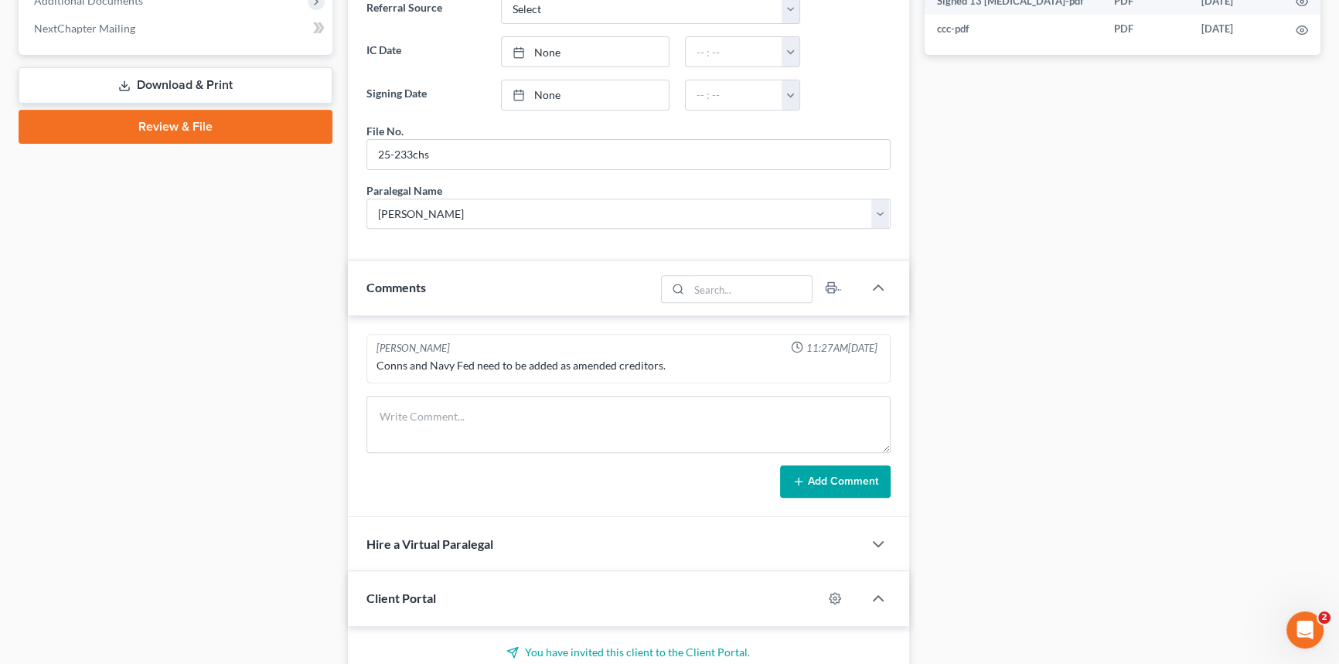
click at [668, 363] on div "Conns and Navy Fed need to be added as amended creditors." at bounding box center [629, 365] width 504 height 15
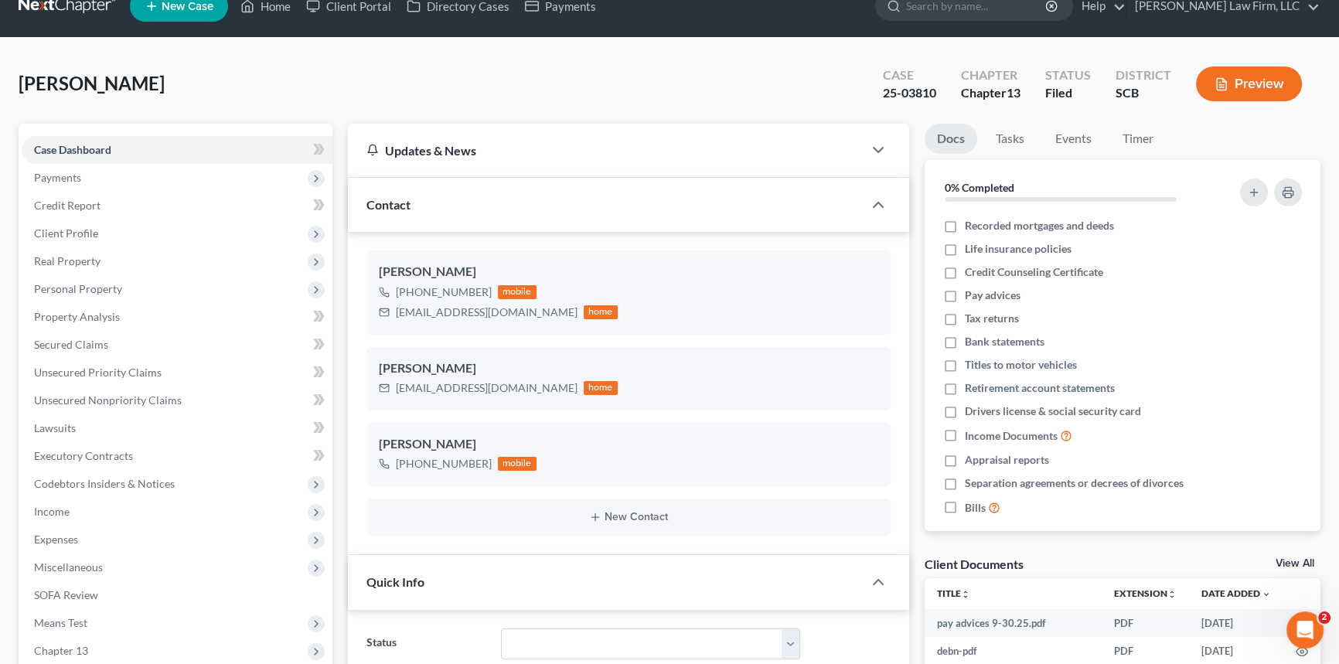
scroll to position [0, 0]
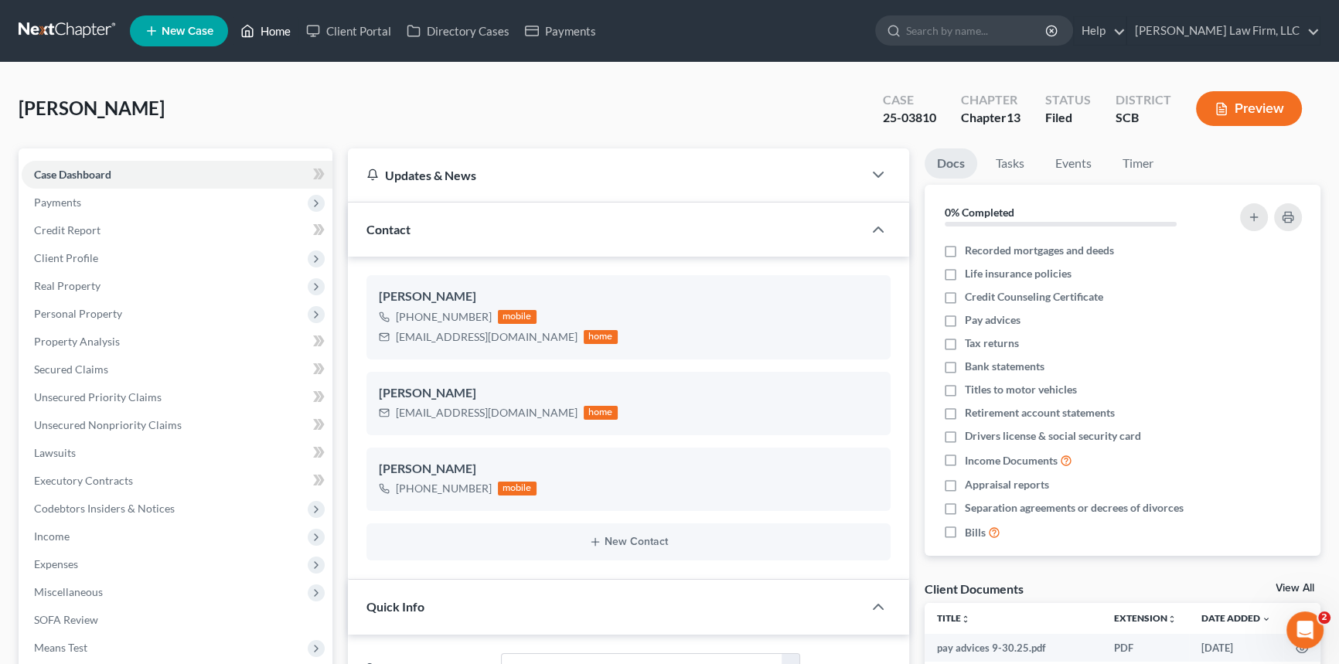
click at [284, 25] on link "Home" at bounding box center [266, 31] width 66 height 28
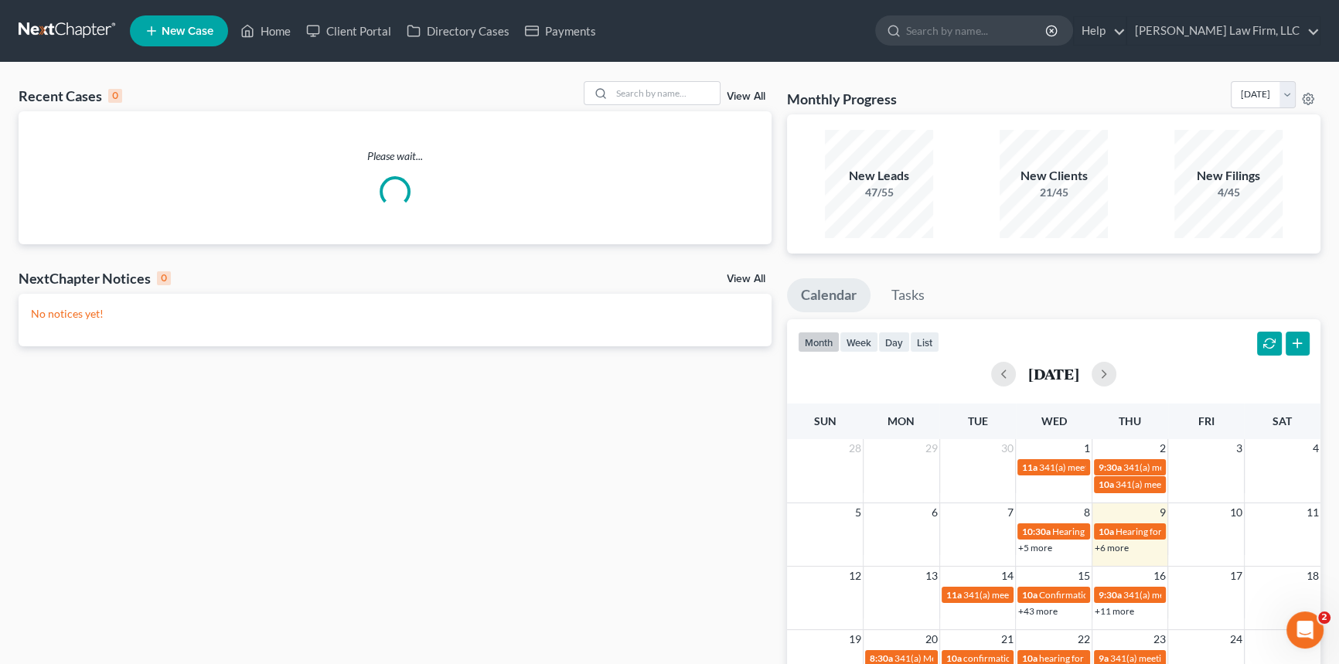
click at [192, 27] on span "New Case" at bounding box center [188, 32] width 52 height 12
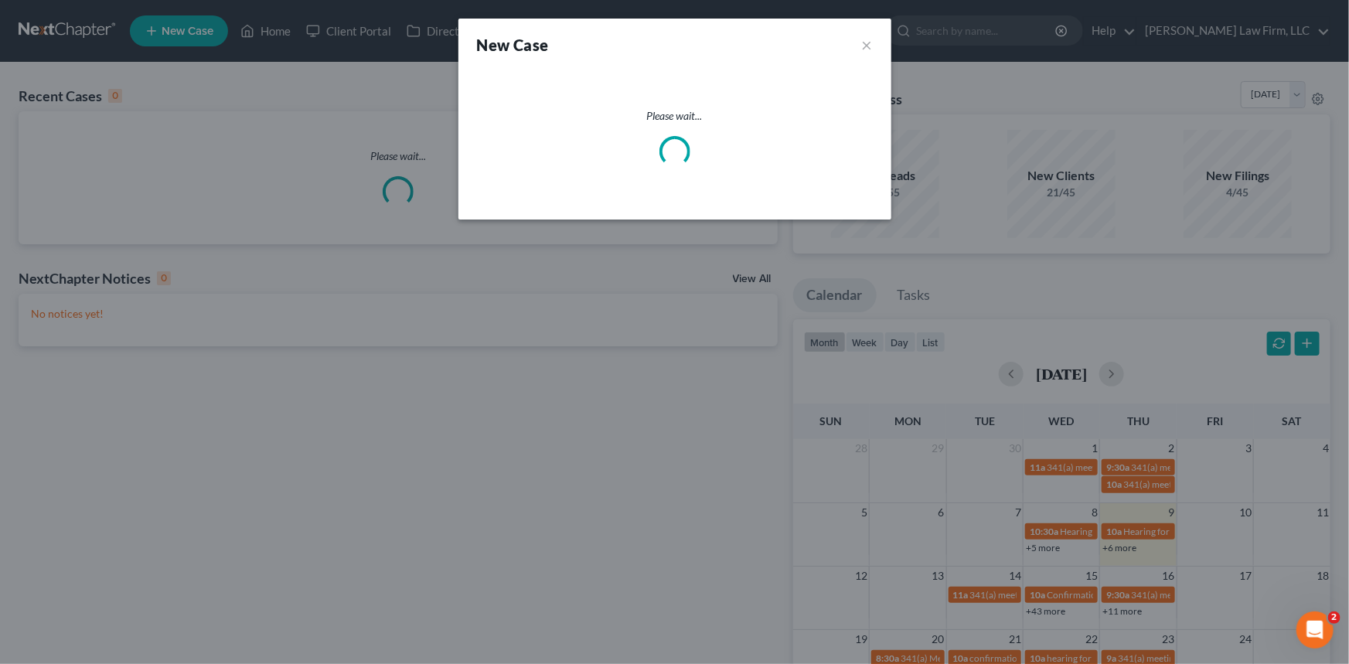
select select "72"
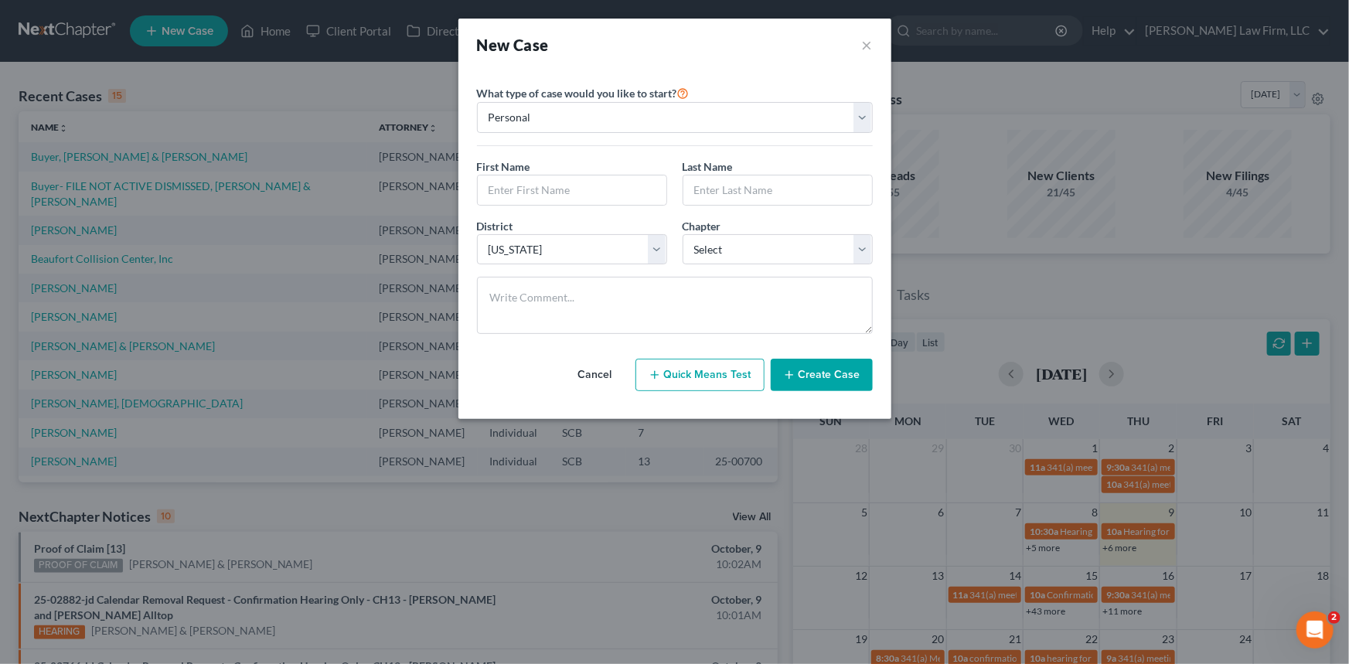
click at [599, 374] on button "Cancel" at bounding box center [595, 375] width 68 height 31
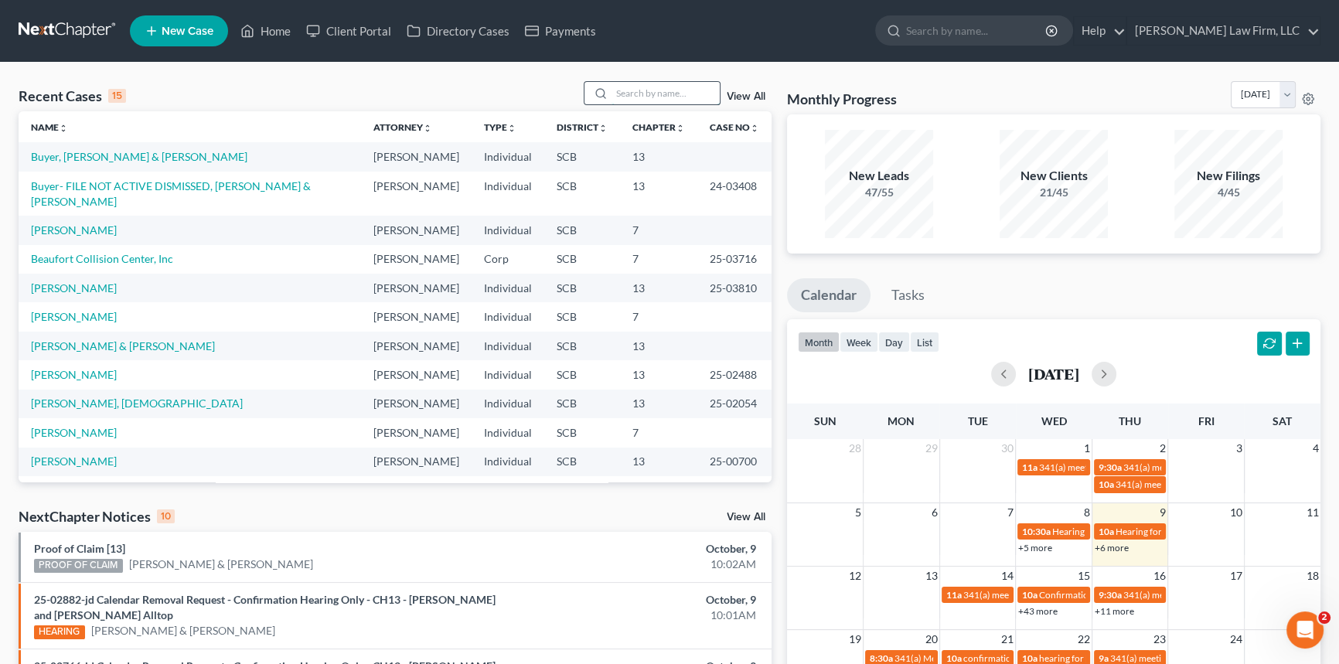
click at [629, 92] on input "search" at bounding box center [666, 93] width 108 height 22
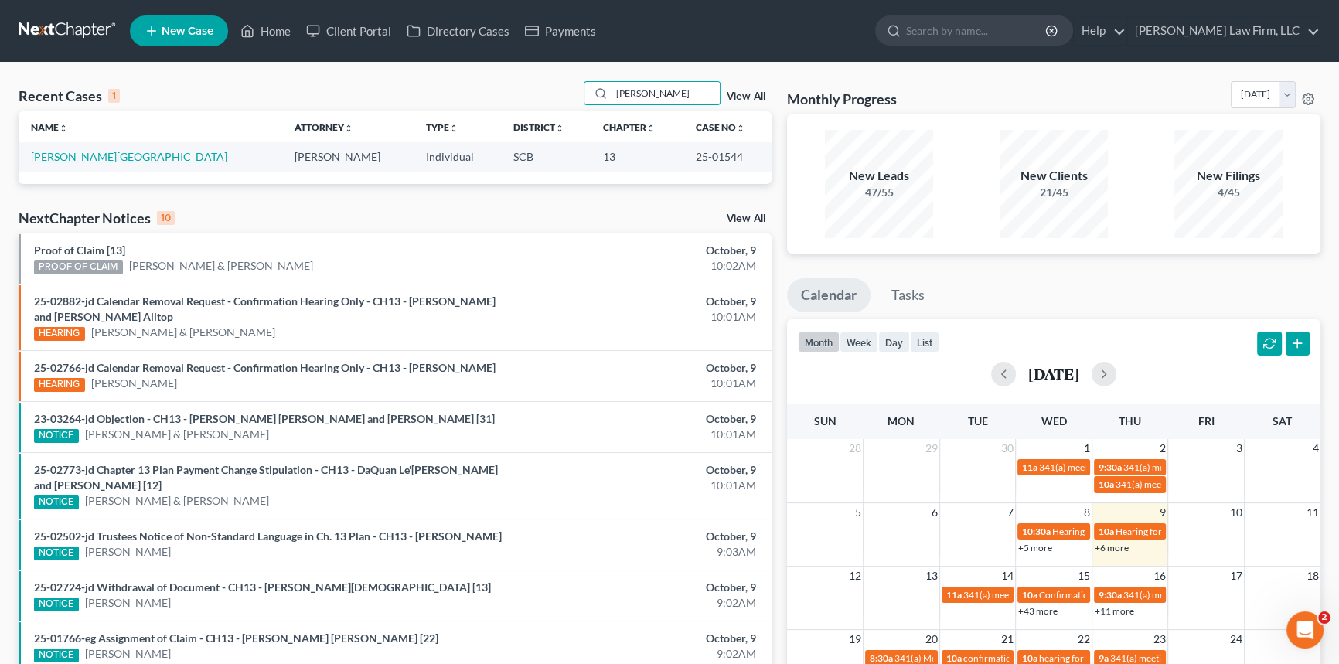
type input "[PERSON_NAME]"
click at [103, 155] on link "[PERSON_NAME][GEOGRAPHIC_DATA]" at bounding box center [129, 156] width 196 height 13
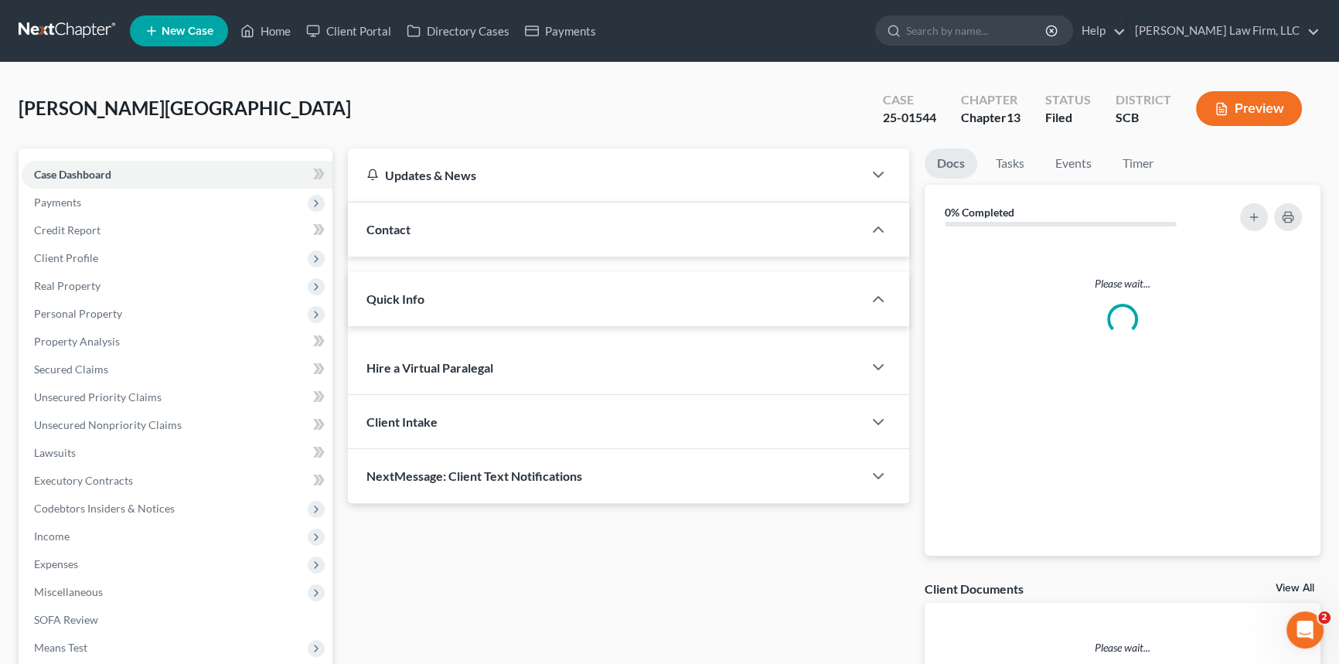
select select "1"
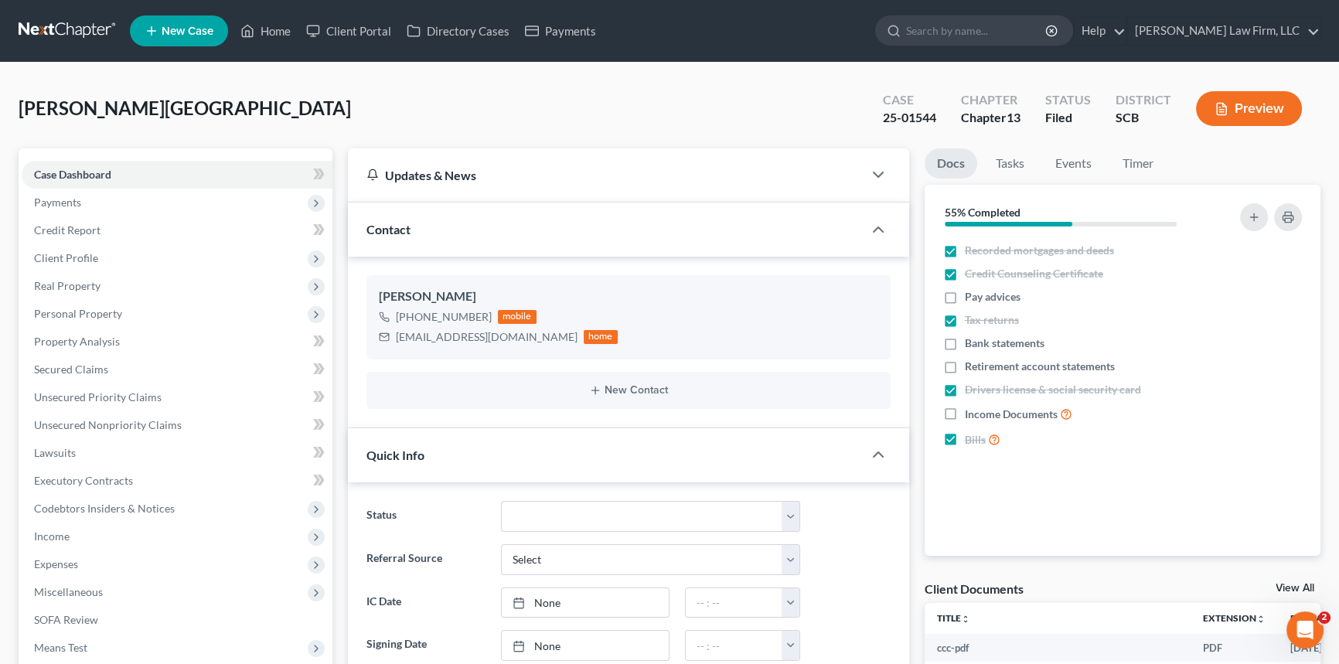
scroll to position [1704, 0]
click at [264, 29] on link "Home" at bounding box center [266, 31] width 66 height 28
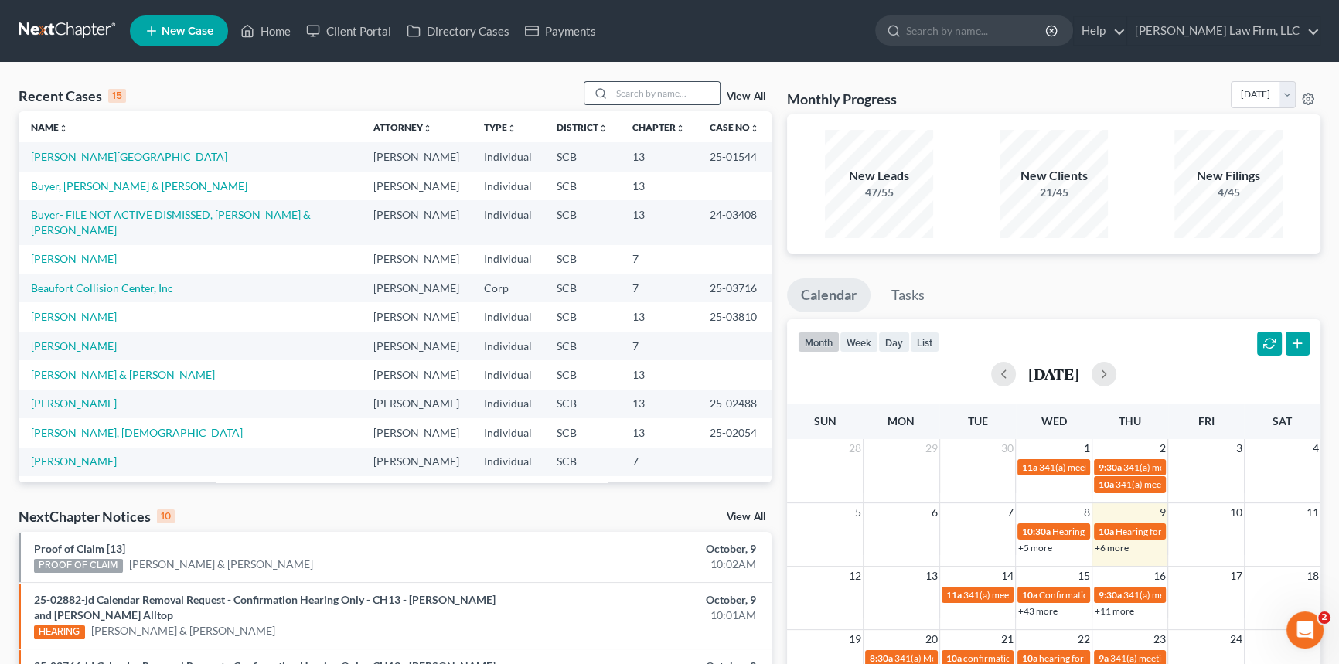
click at [642, 91] on input "search" at bounding box center [666, 93] width 108 height 22
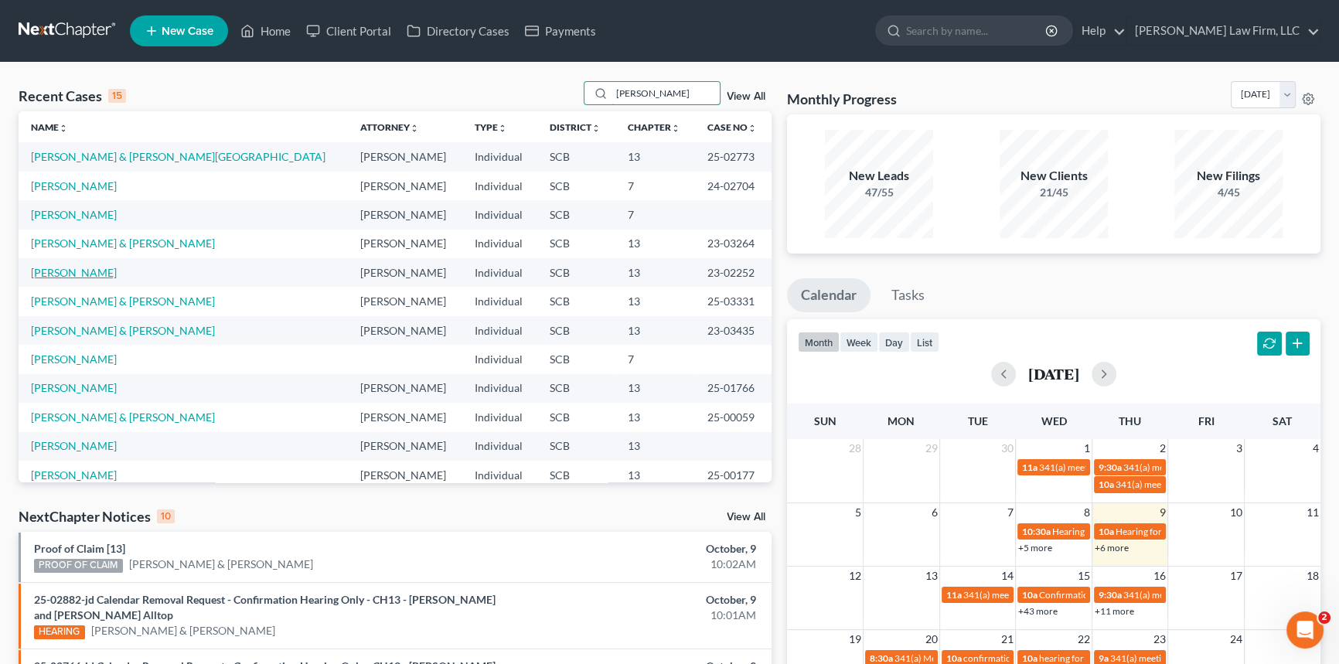
type input "[PERSON_NAME]"
click at [87, 268] on link "[PERSON_NAME]" at bounding box center [74, 272] width 86 height 13
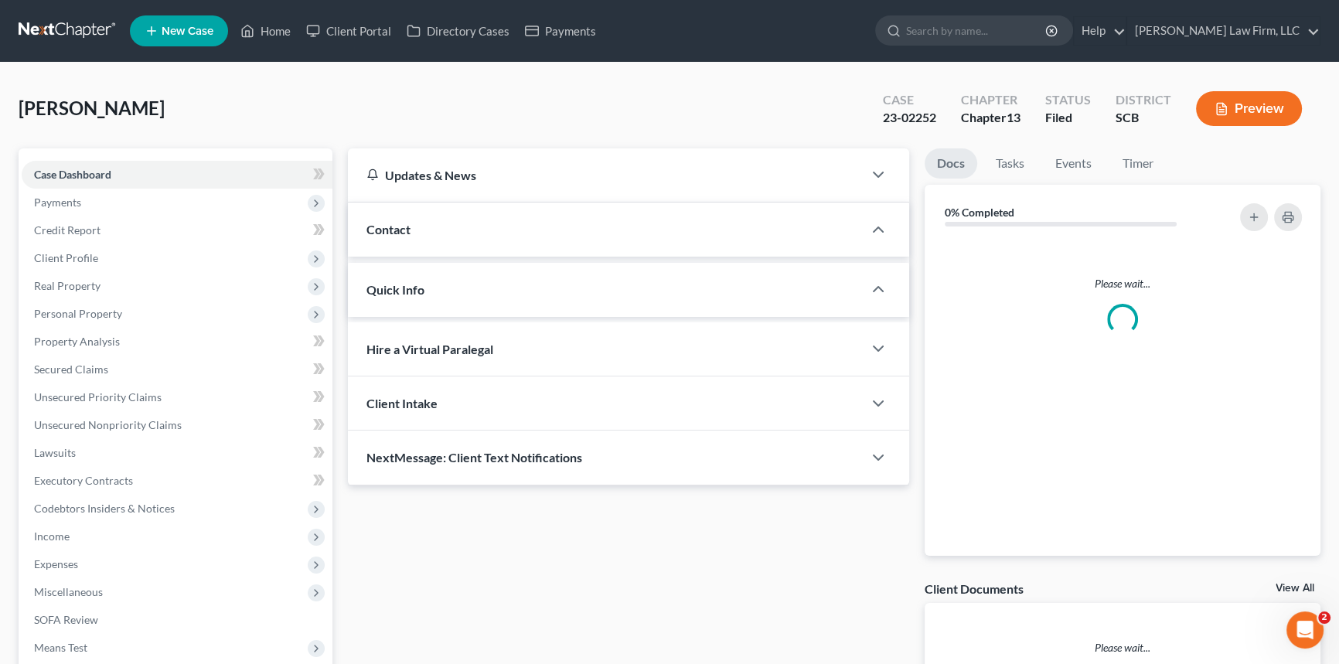
select select "0"
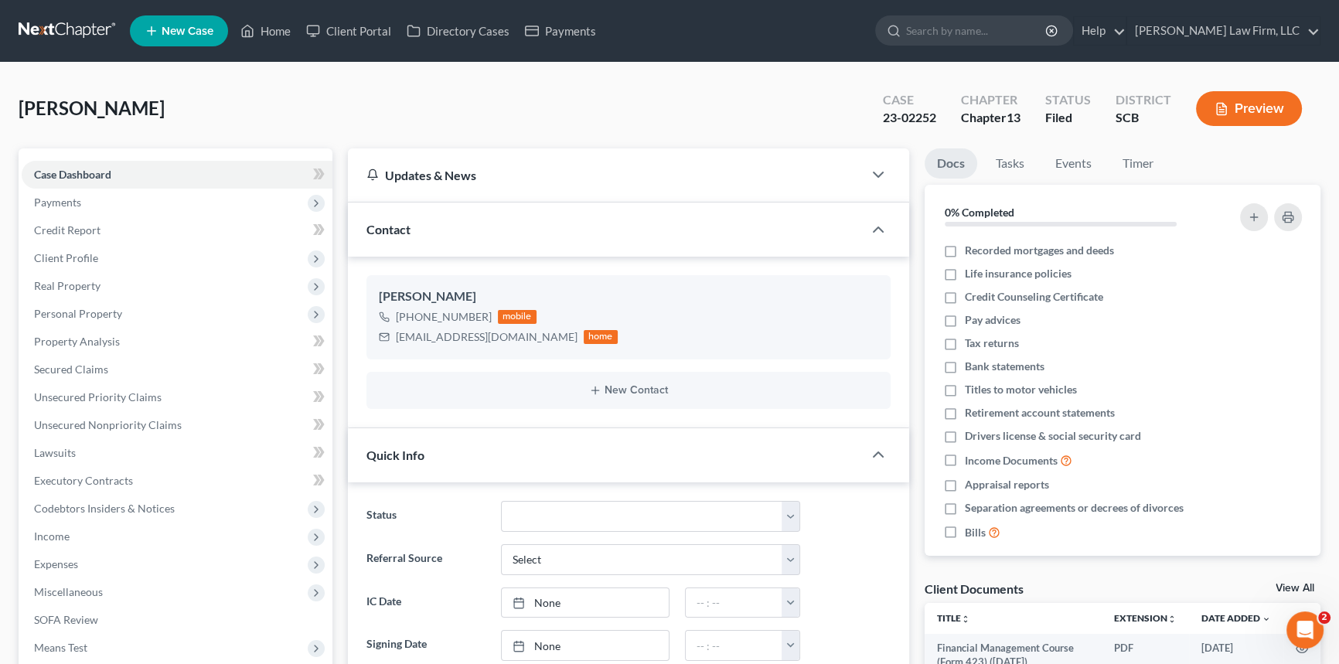
scroll to position [224, 0]
click at [268, 22] on link "Home" at bounding box center [266, 31] width 66 height 28
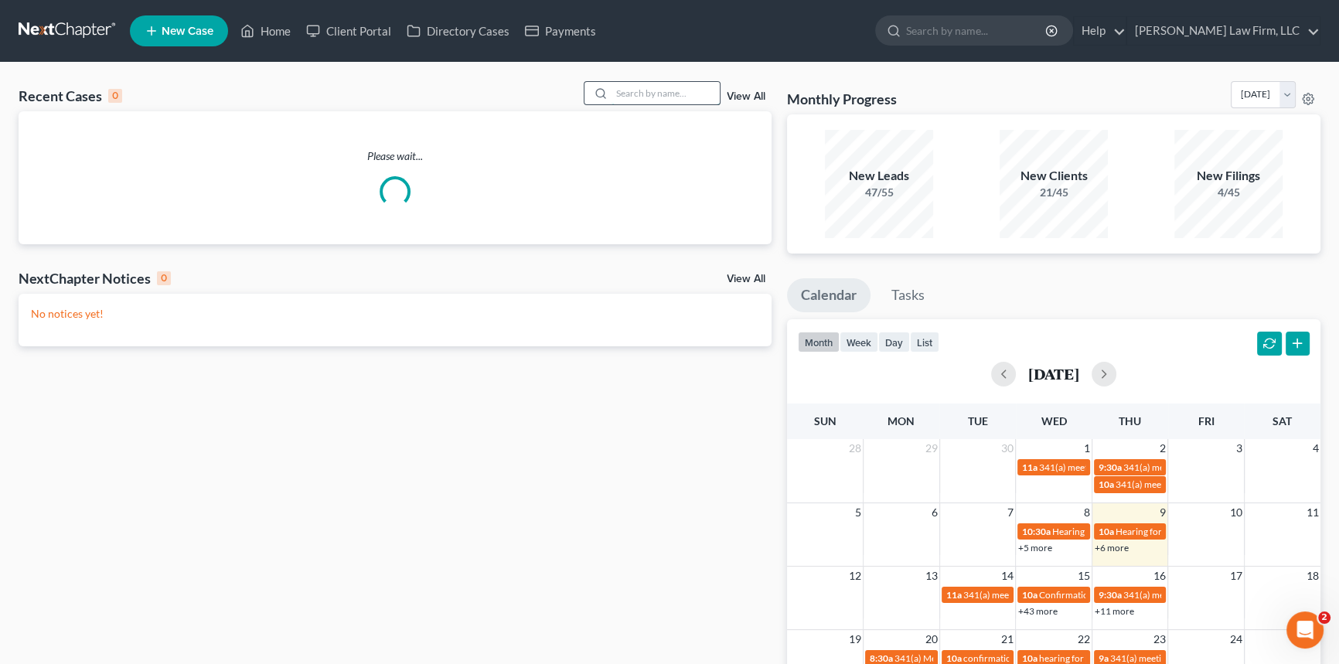
click at [615, 90] on input "search" at bounding box center [666, 93] width 108 height 22
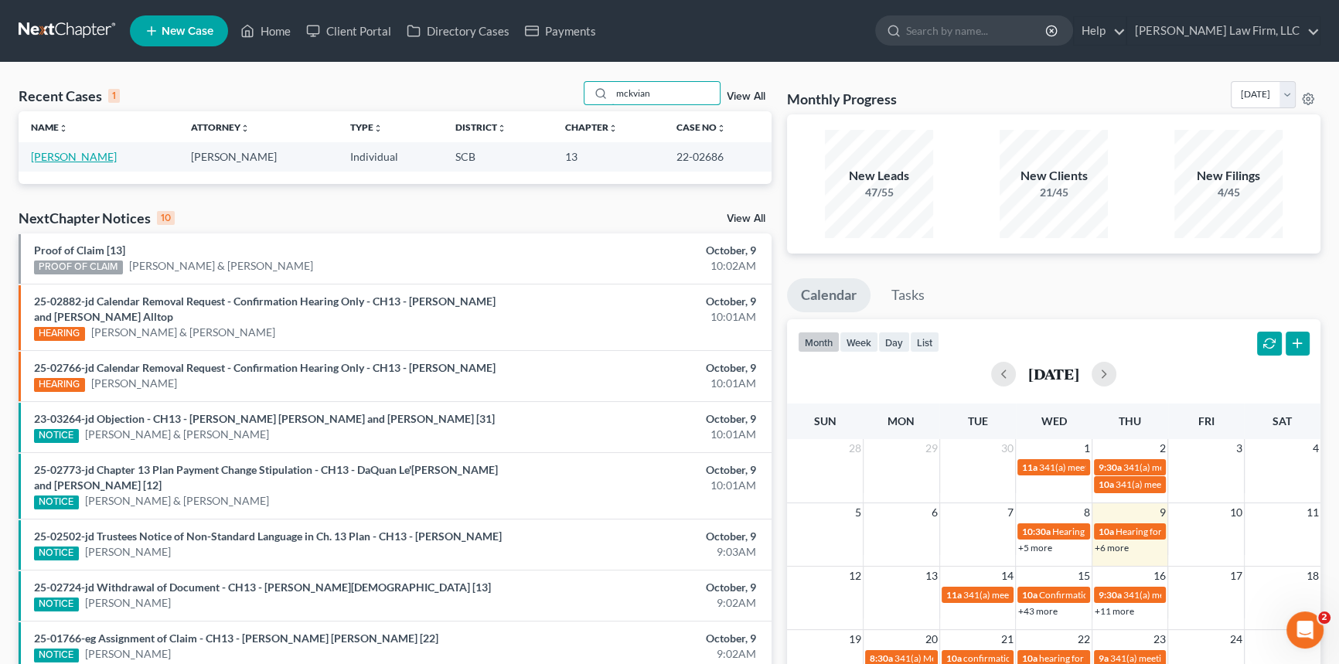
type input "mckvian"
click at [64, 156] on link "[PERSON_NAME]" at bounding box center [74, 156] width 86 height 13
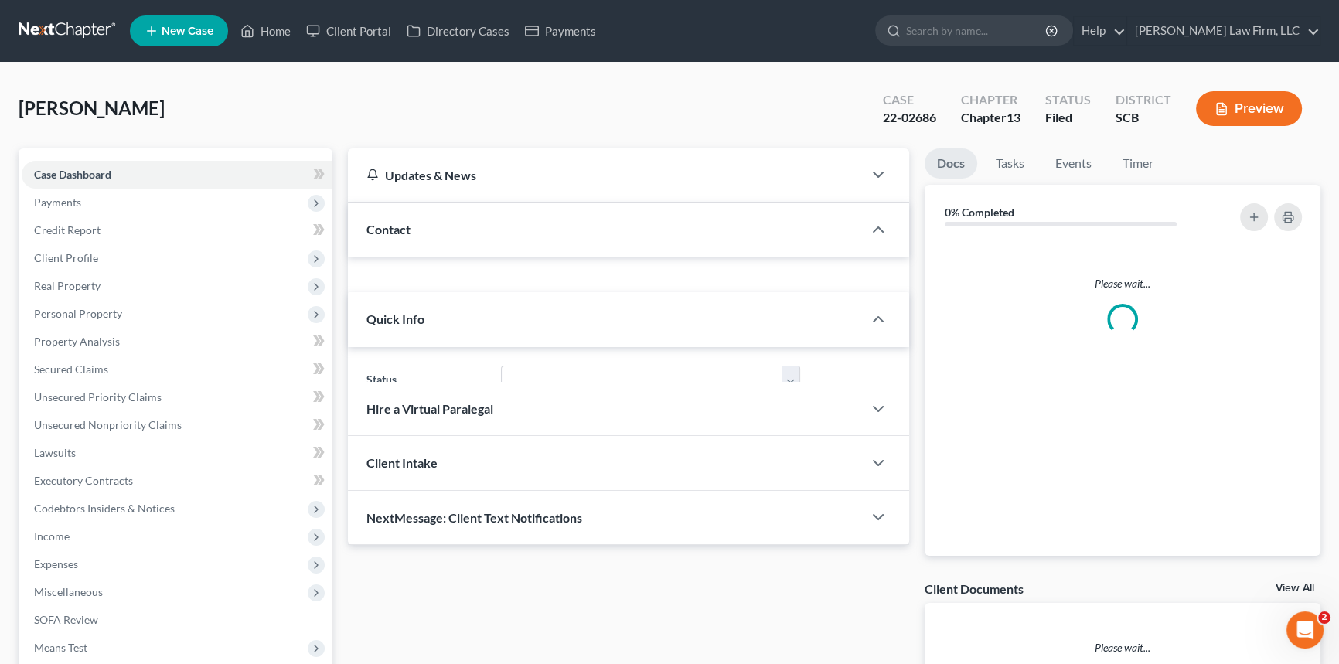
select select "2"
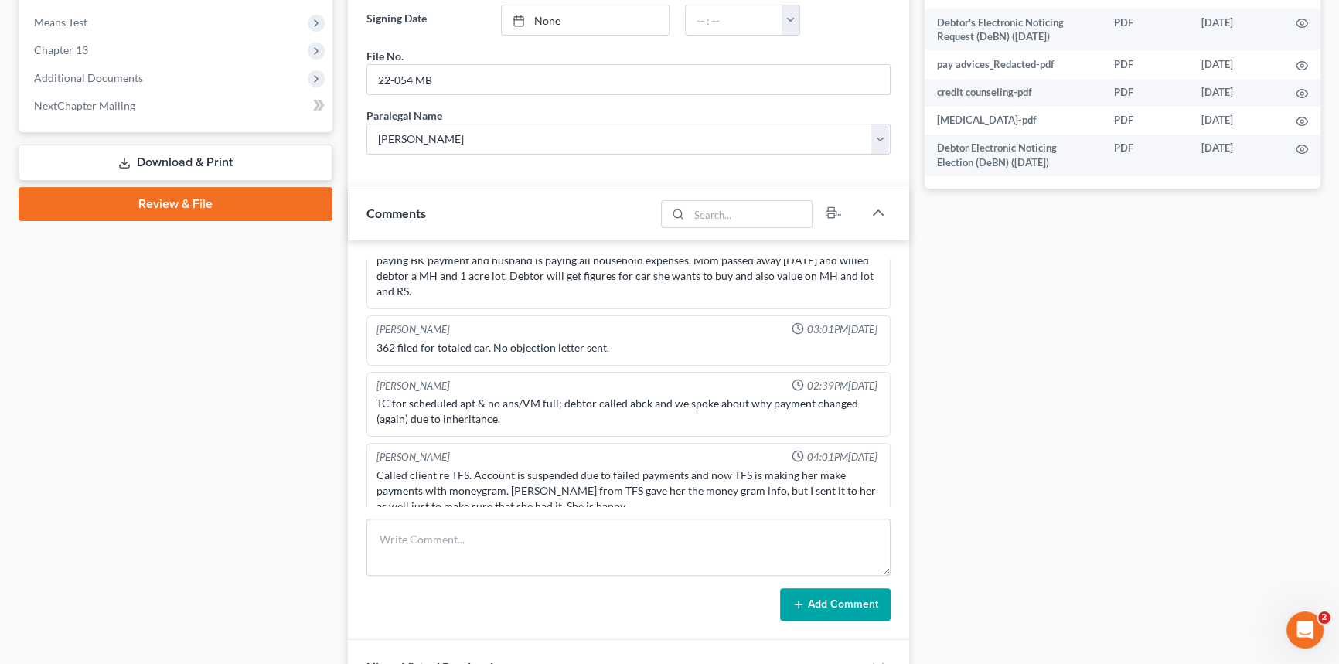
scroll to position [633, 0]
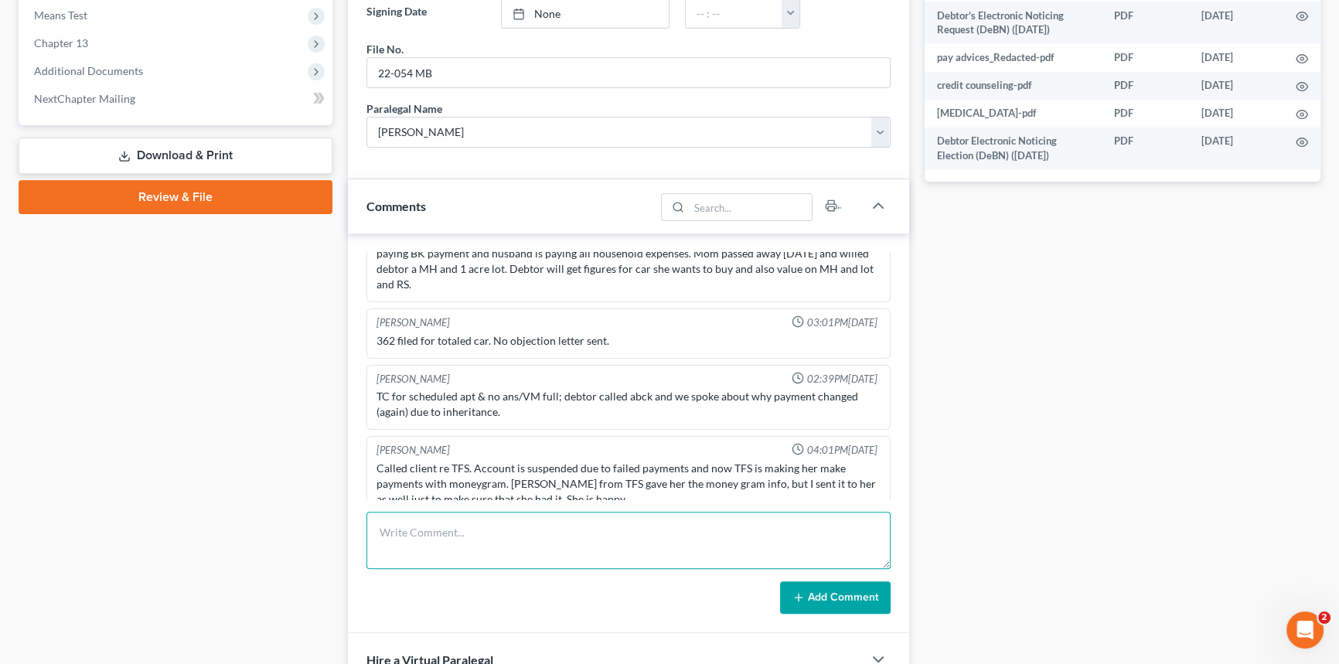
drag, startPoint x: 411, startPoint y: 519, endPoint x: 454, endPoint y: 488, distance: 52.6
click at [425, 512] on textarea at bounding box center [629, 540] width 524 height 57
click at [752, 533] on textarea "Client called and said her bank called and said her case was dismissed. I trans…" at bounding box center [629, 540] width 524 height 57
click at [878, 521] on textarea "Client called and said her bank called and said her case was dismissed. I trans…" at bounding box center [629, 540] width 524 height 57
type textarea "Client called and said her bank called and said her case was dismissed. I trans…"
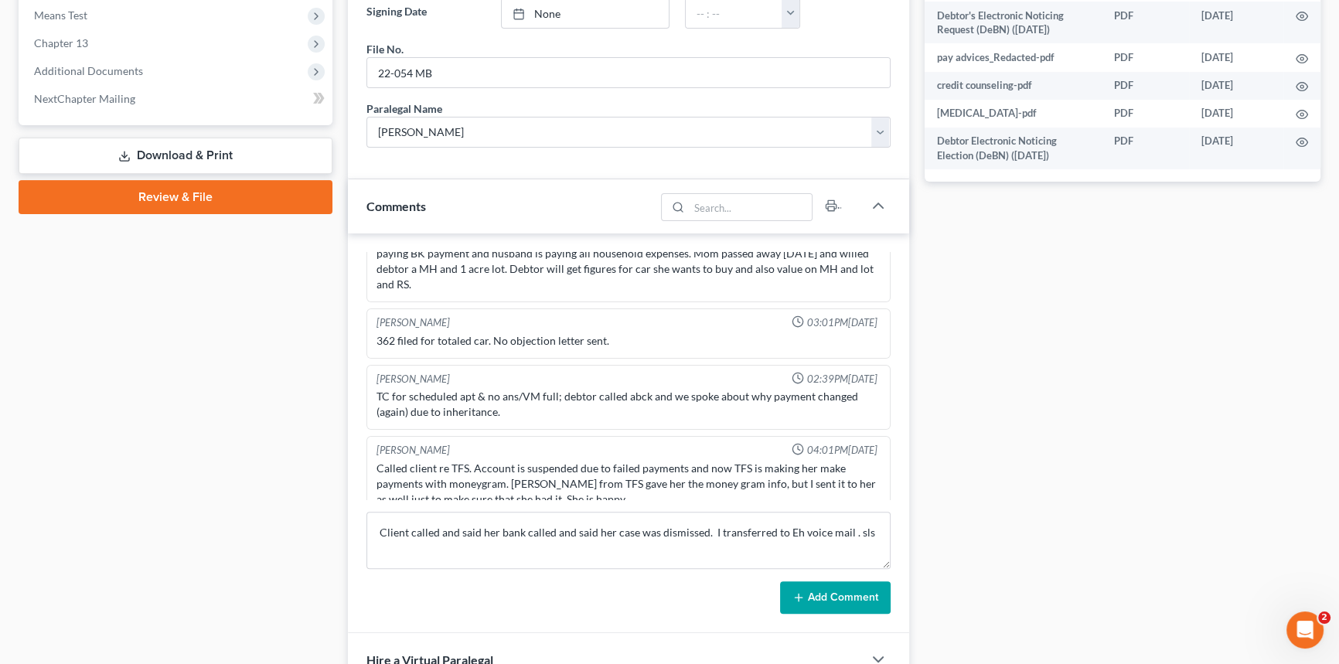
drag, startPoint x: 829, startPoint y: 585, endPoint x: 835, endPoint y: 592, distance: 9.3
click at [835, 592] on button "Add Comment" at bounding box center [835, 597] width 111 height 32
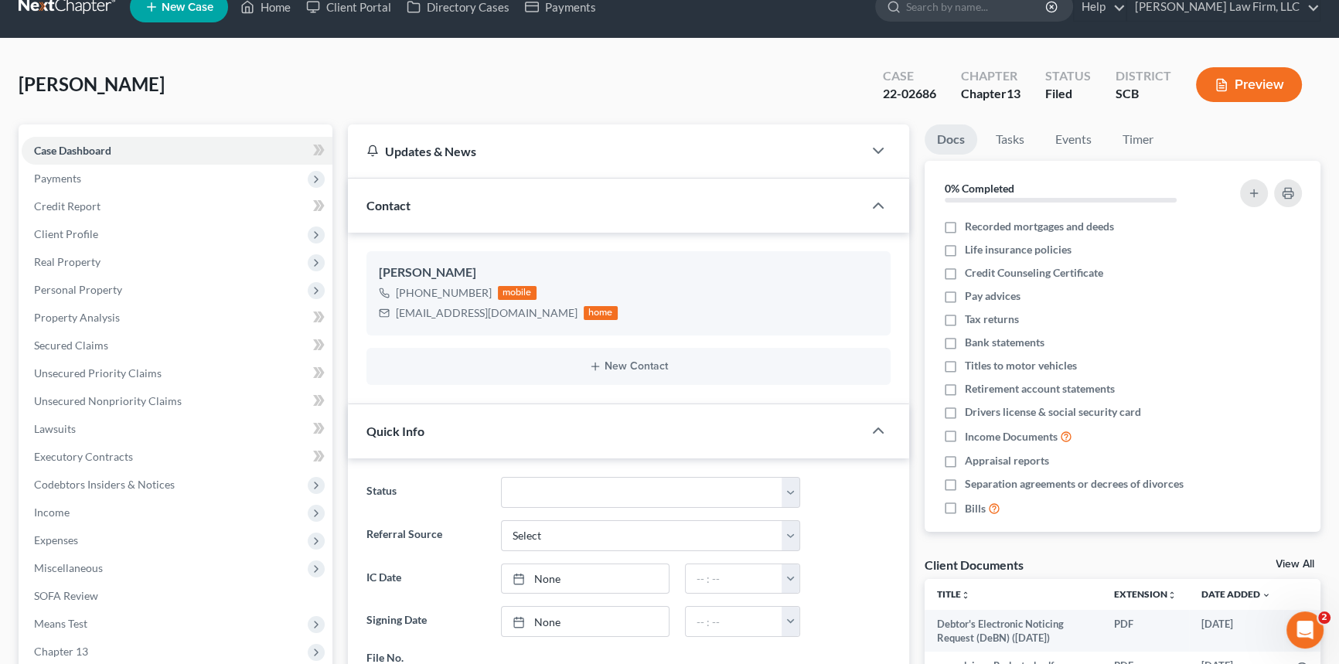
scroll to position [0, 0]
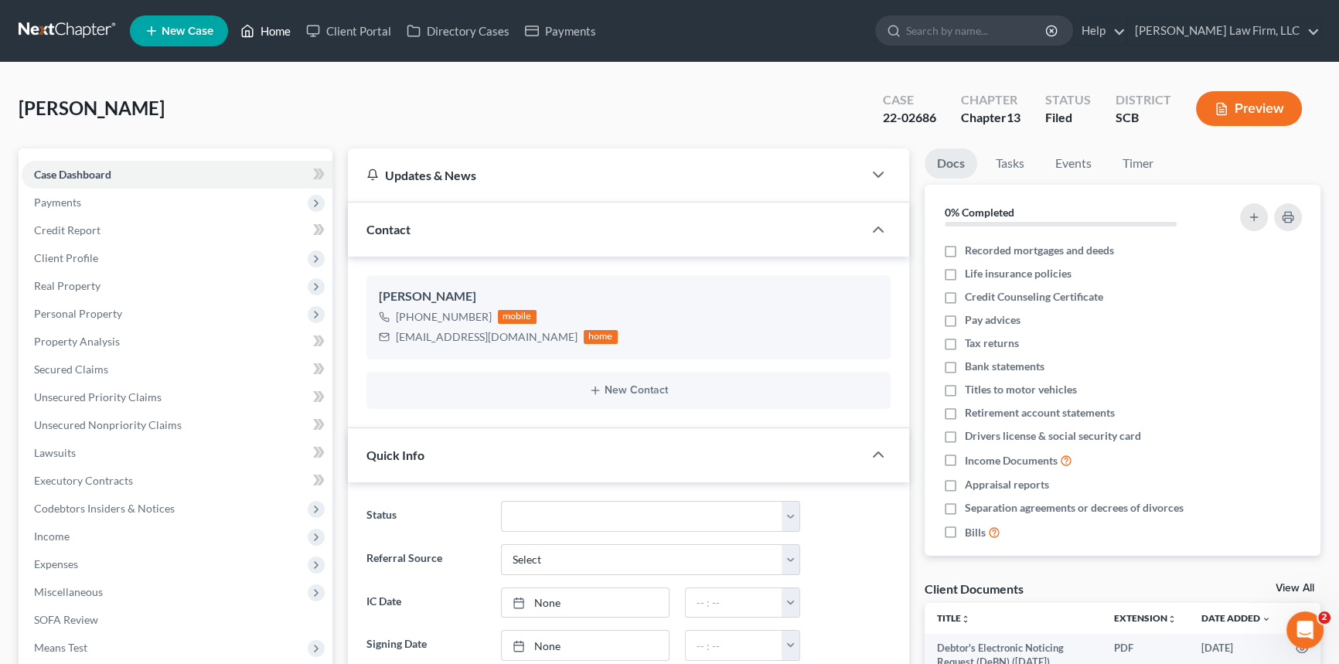
click at [276, 23] on link "Home" at bounding box center [266, 31] width 66 height 28
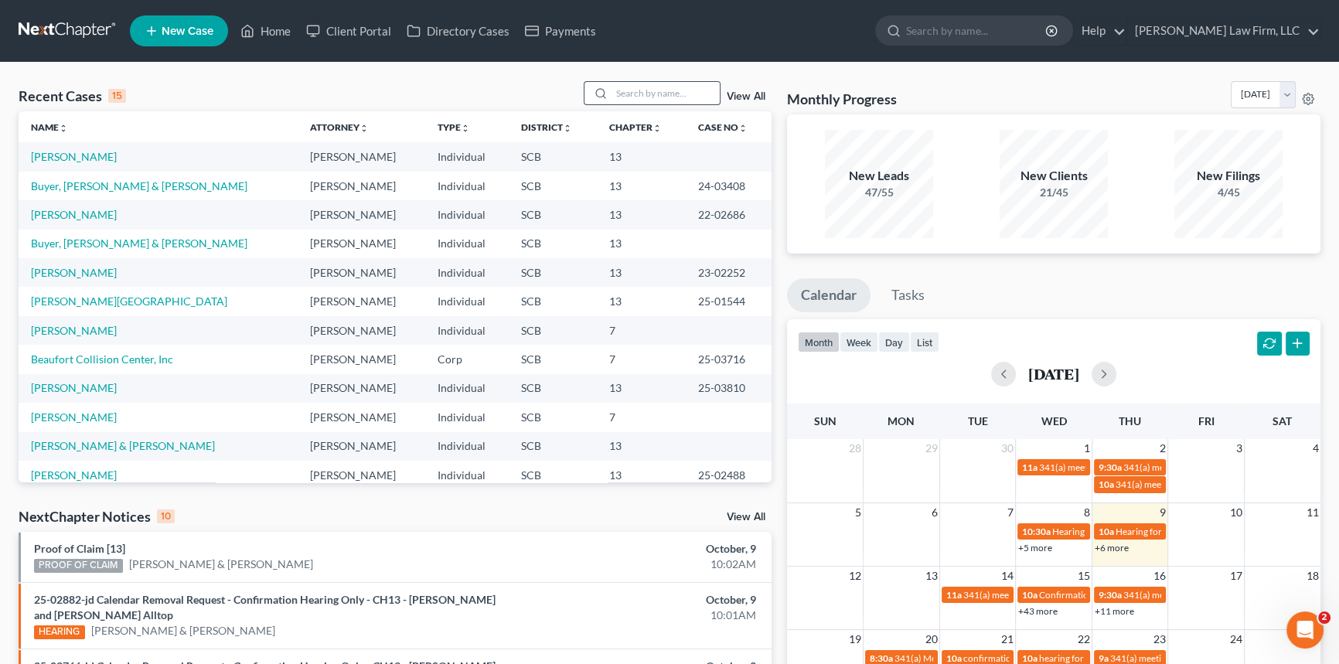
click at [635, 84] on input "search" at bounding box center [666, 93] width 108 height 22
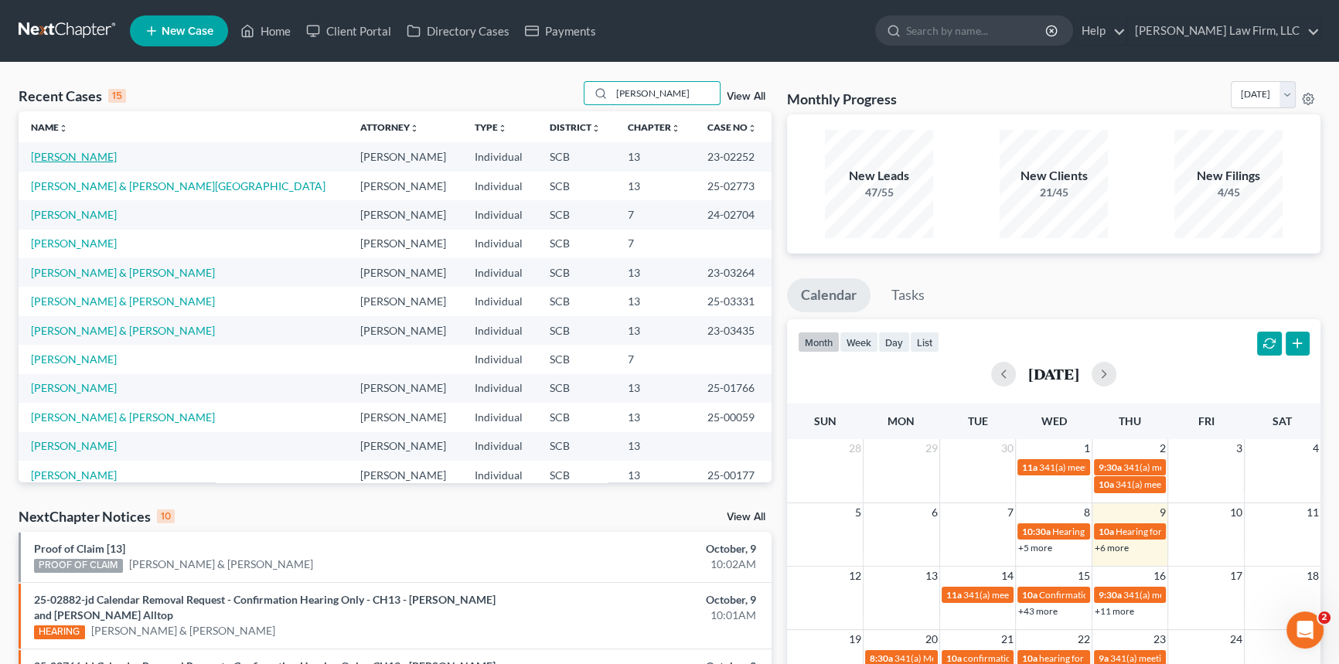
type input "[PERSON_NAME]"
click at [68, 157] on link "[PERSON_NAME]" at bounding box center [74, 156] width 86 height 13
select select "0"
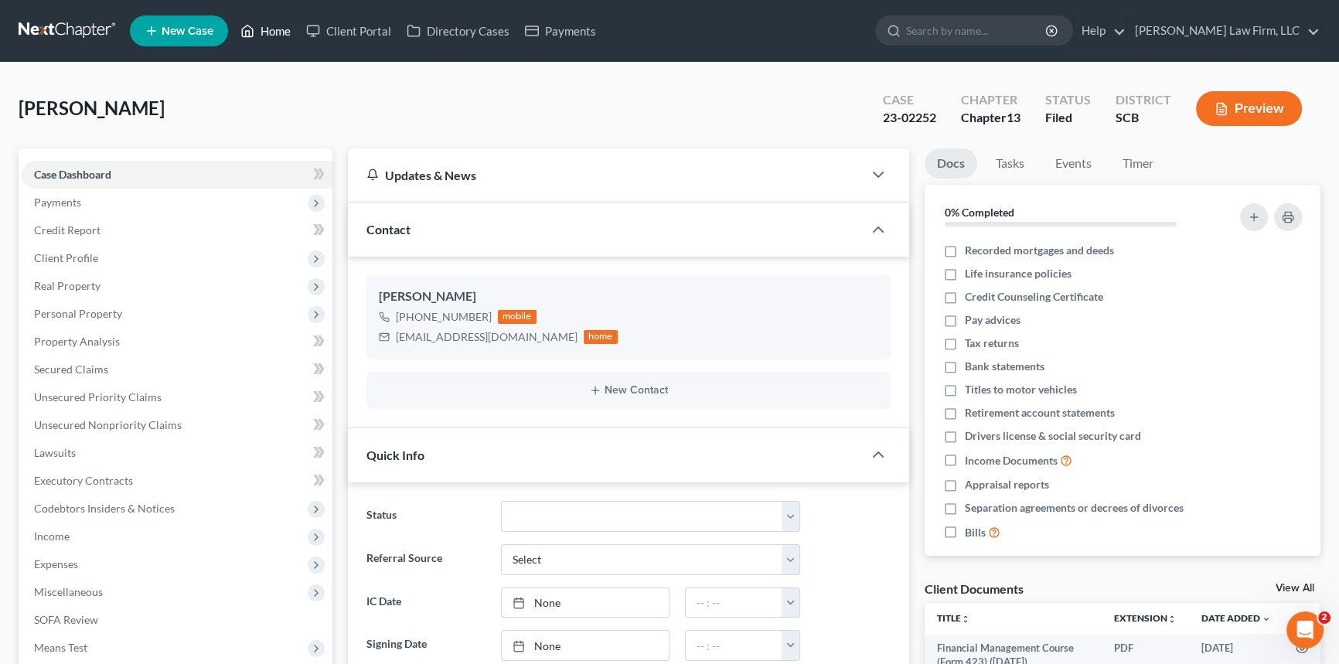
click at [271, 26] on link "Home" at bounding box center [266, 31] width 66 height 28
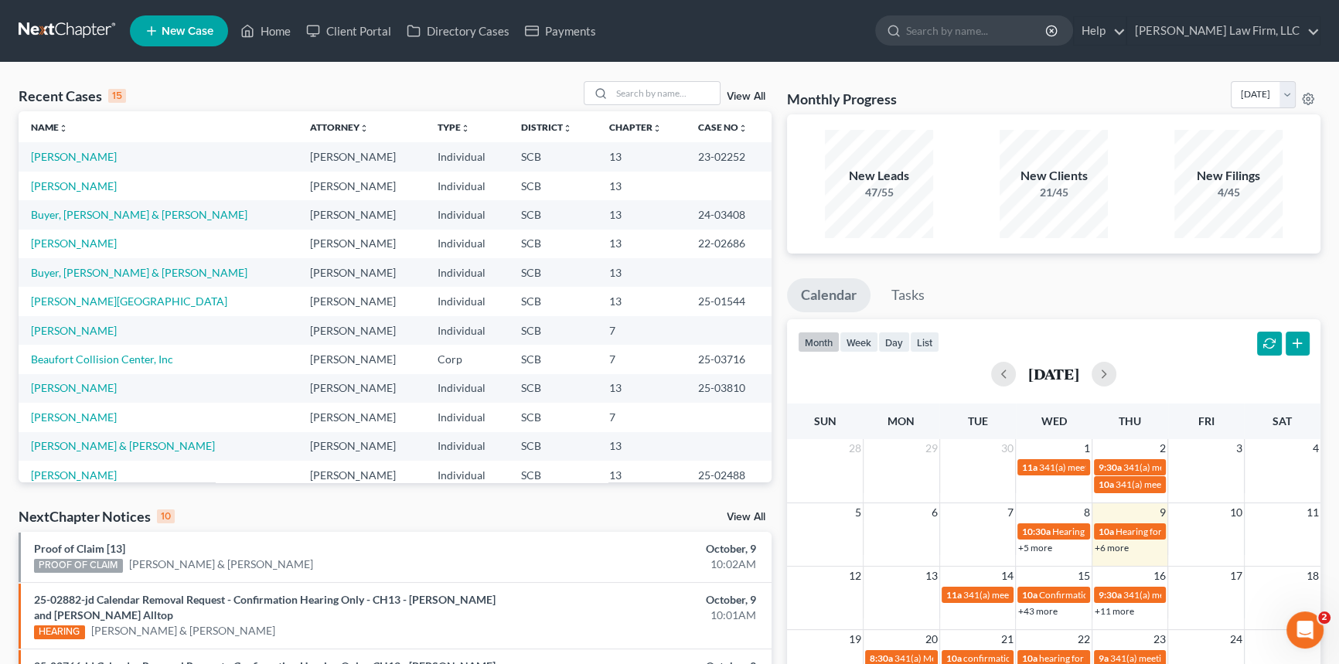
click at [297, 156] on td "[PERSON_NAME]" at bounding box center [361, 156] width 128 height 29
click at [67, 150] on link "[PERSON_NAME]" at bounding box center [74, 156] width 86 height 13
select select "2"
select select "0"
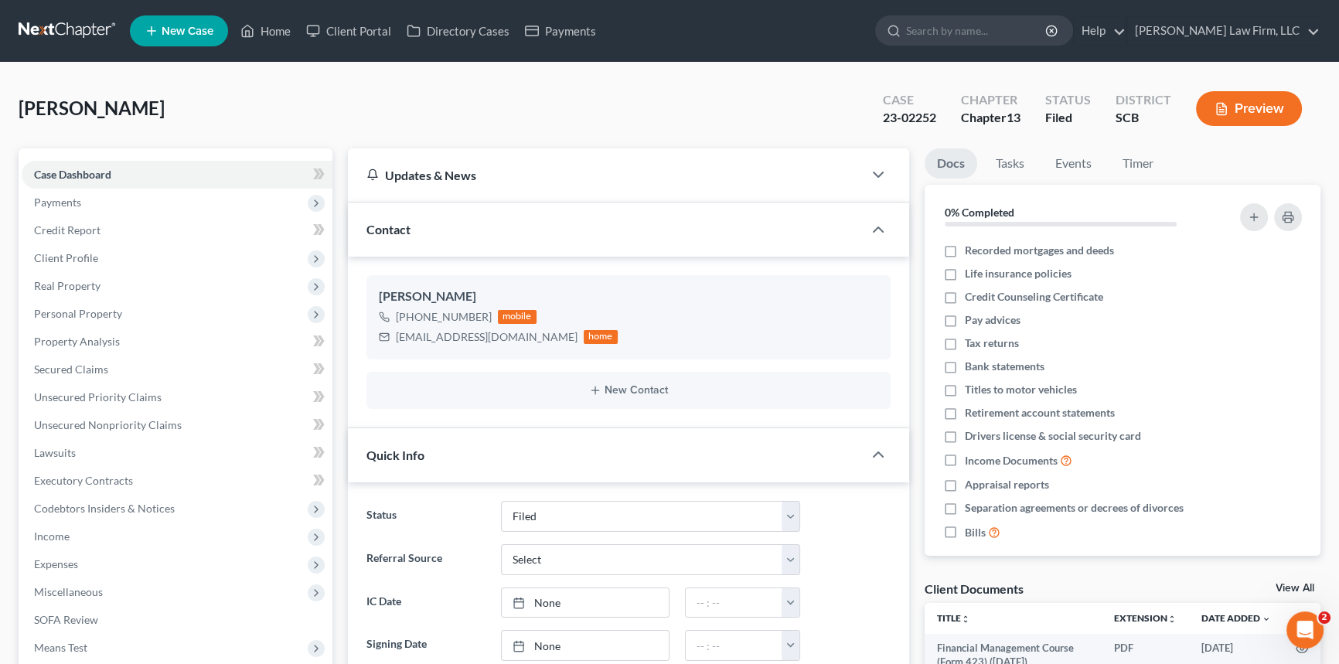
scroll to position [224, 0]
click at [278, 26] on link "Home" at bounding box center [266, 31] width 66 height 28
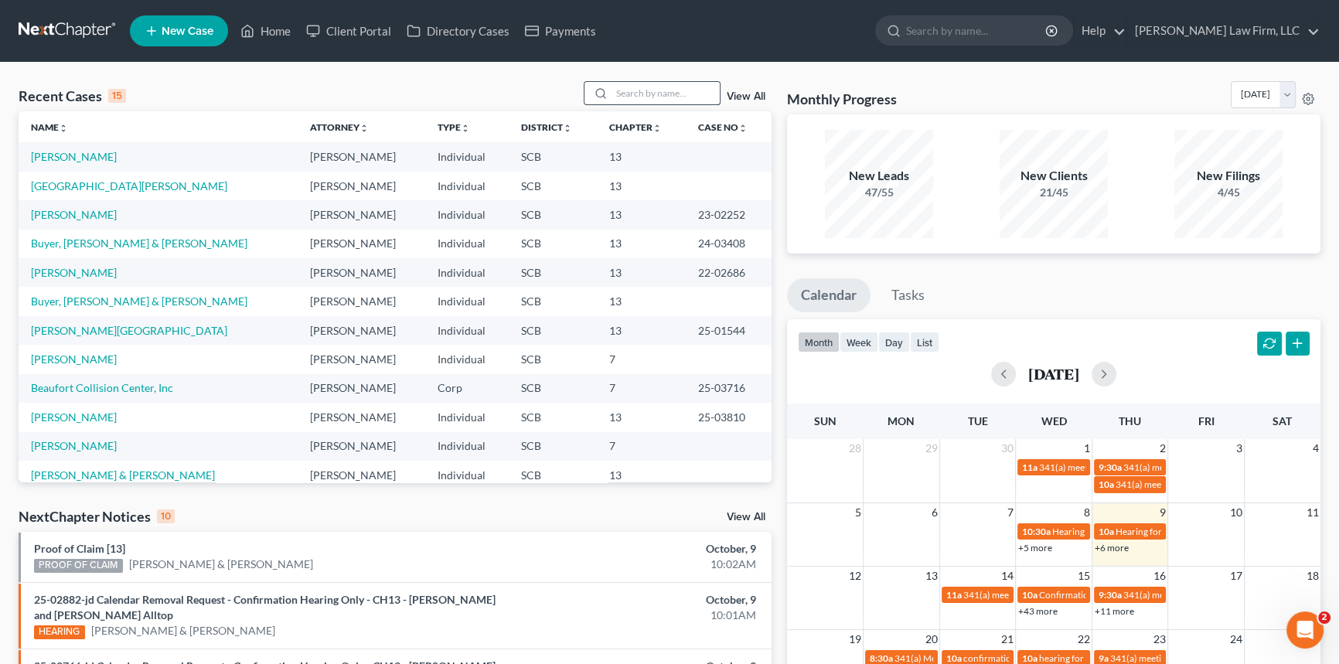
click at [626, 90] on input "search" at bounding box center [666, 93] width 108 height 22
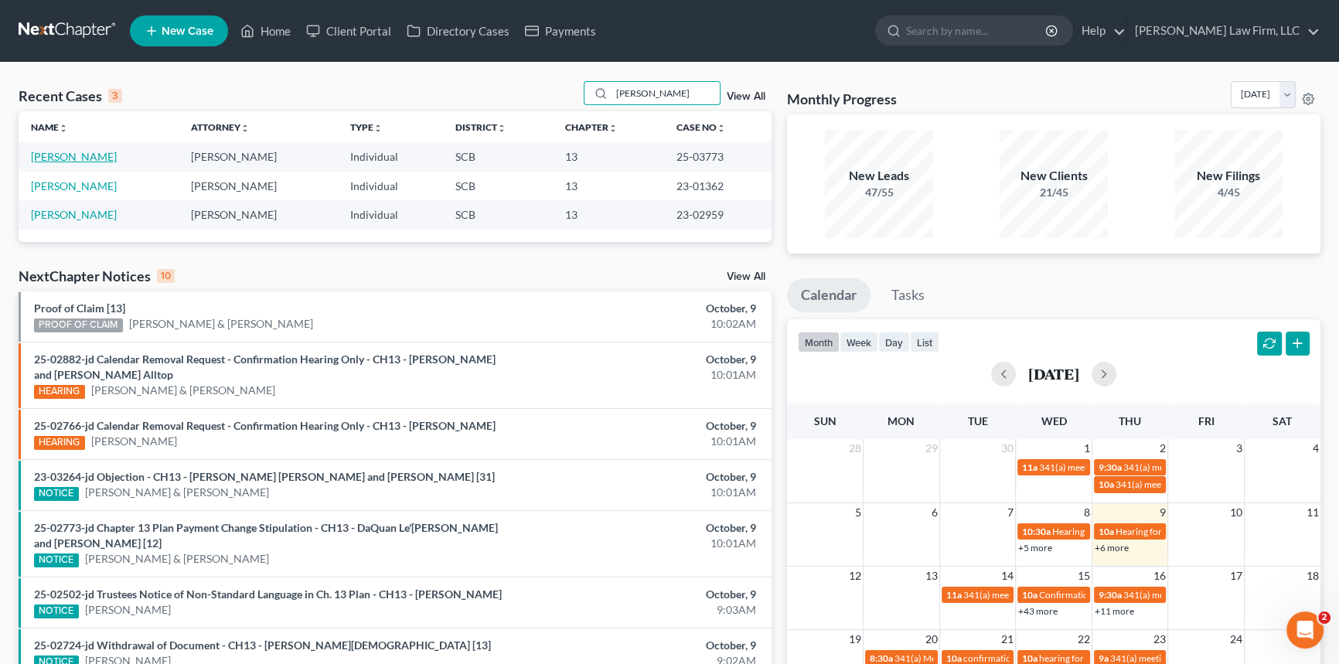
type input "[PERSON_NAME]"
click at [73, 154] on link "[PERSON_NAME]" at bounding box center [74, 156] width 86 height 13
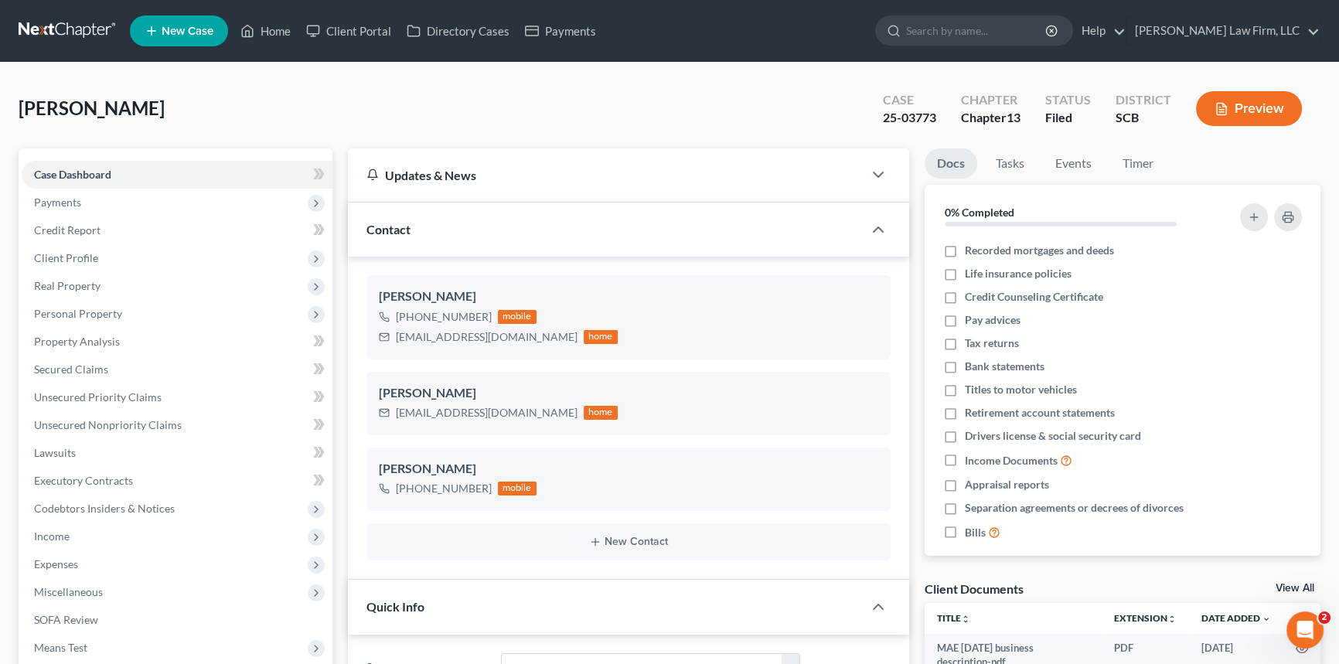
scroll to position [237, 0]
